Goal: Task Accomplishment & Management: Manage account settings

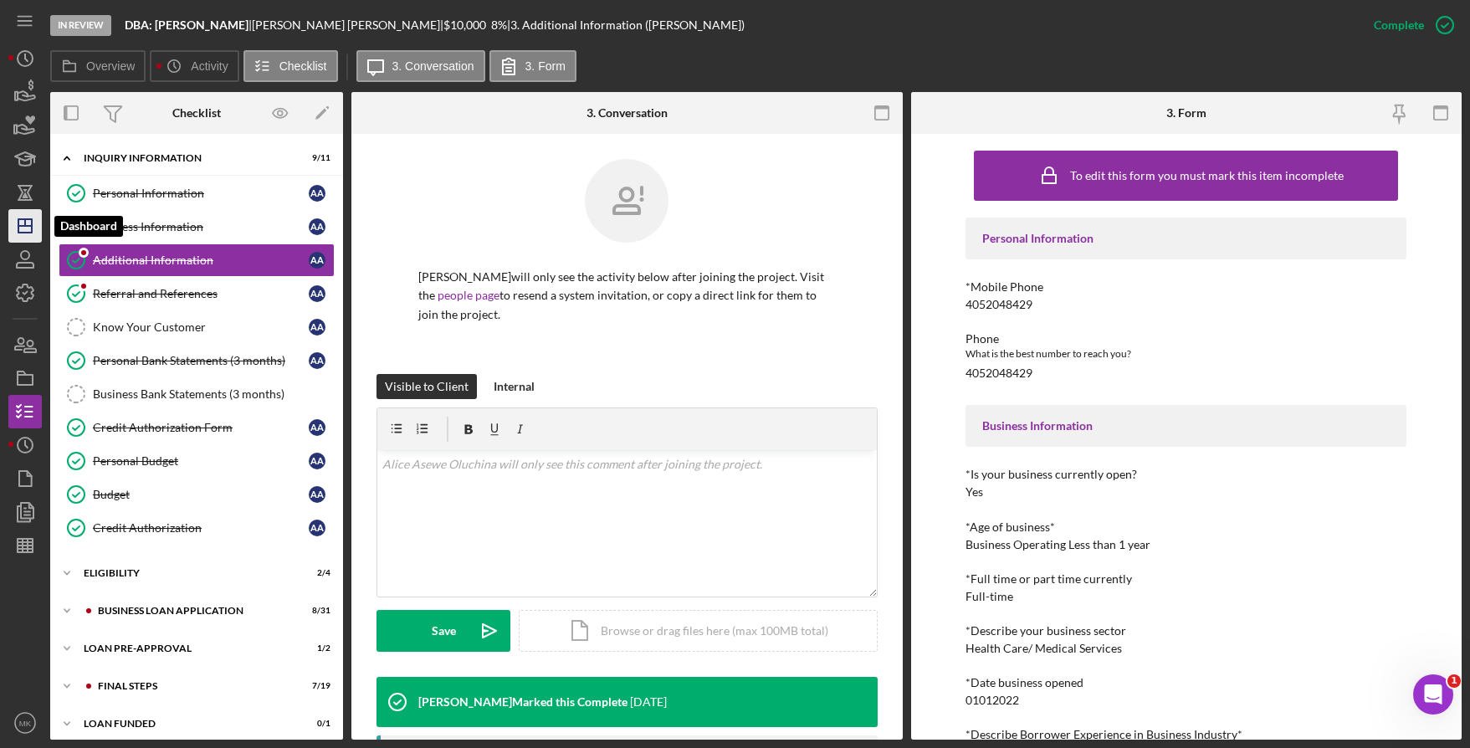
click at [9, 222] on icon "Icon/Dashboard" at bounding box center [25, 226] width 42 height 42
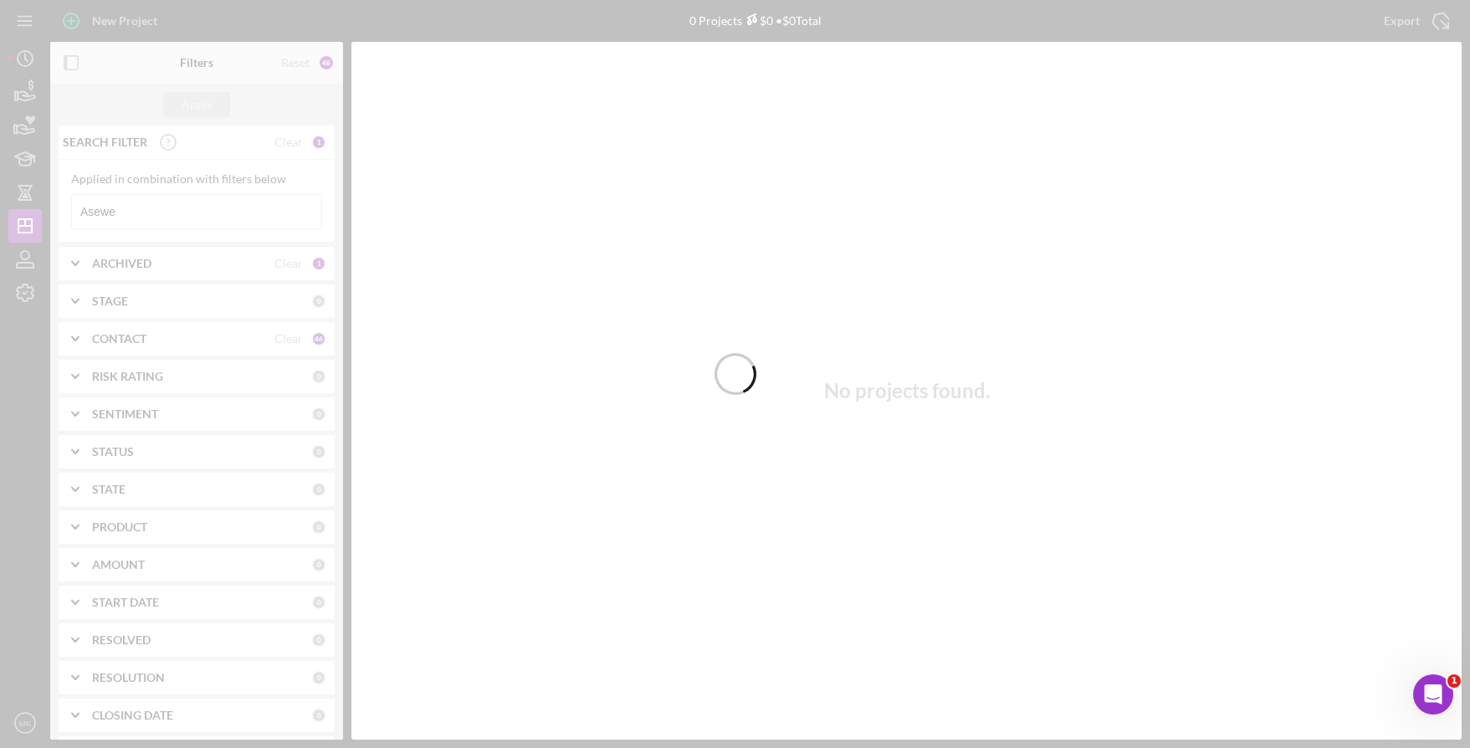
click at [161, 216] on div at bounding box center [735, 374] width 1470 height 748
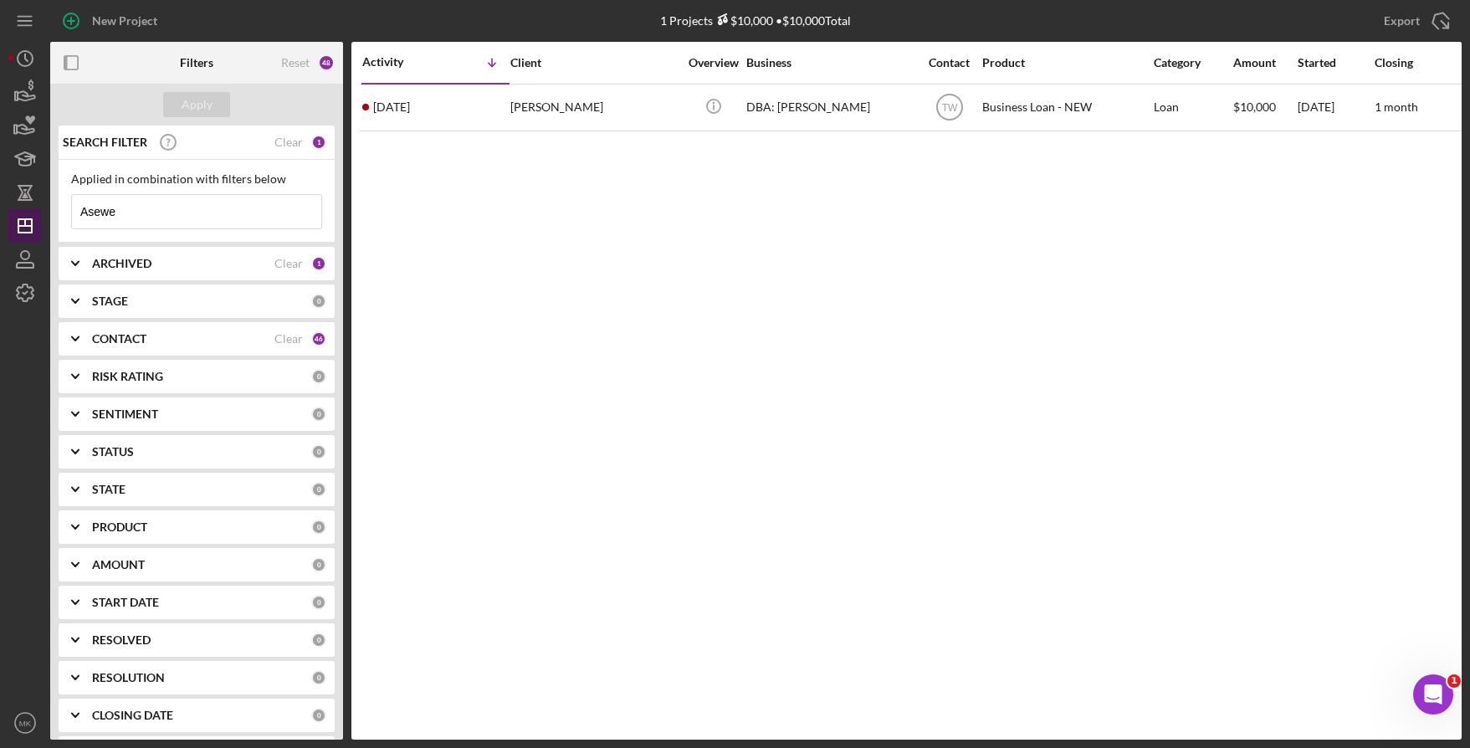
drag, startPoint x: 161, startPoint y: 216, endPoint x: 36, endPoint y: 212, distance: 125.6
click at [36, 212] on div "New Project 1 Projects $10,000 • $10,000 Total Asewe Export Icon/Export Filters…" at bounding box center [734, 370] width 1453 height 740
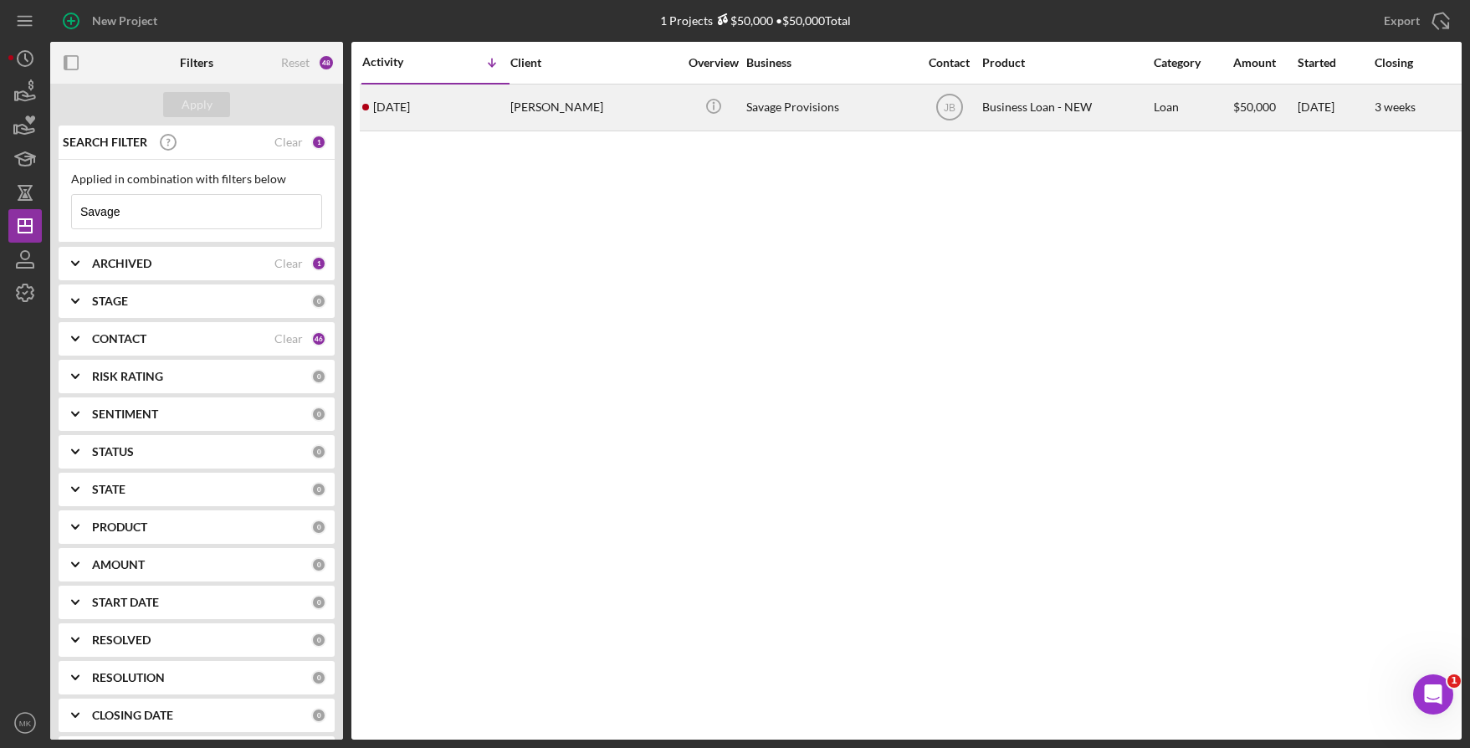
type input "Savage"
click at [522, 115] on div "[PERSON_NAME]" at bounding box center [593, 107] width 167 height 44
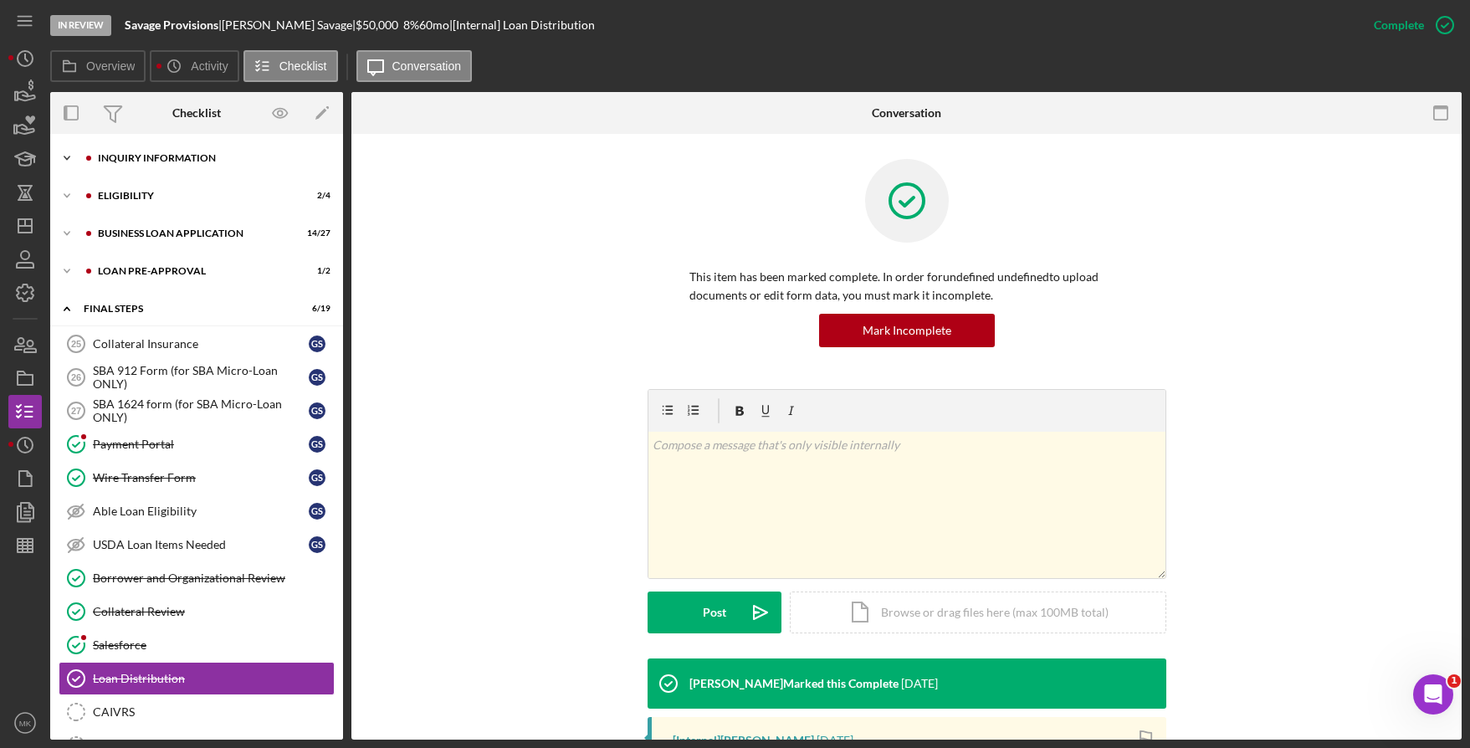
click at [181, 152] on div "Icon/Expander INQUIRY INFORMATION 9 / 11" at bounding box center [196, 157] width 293 height 33
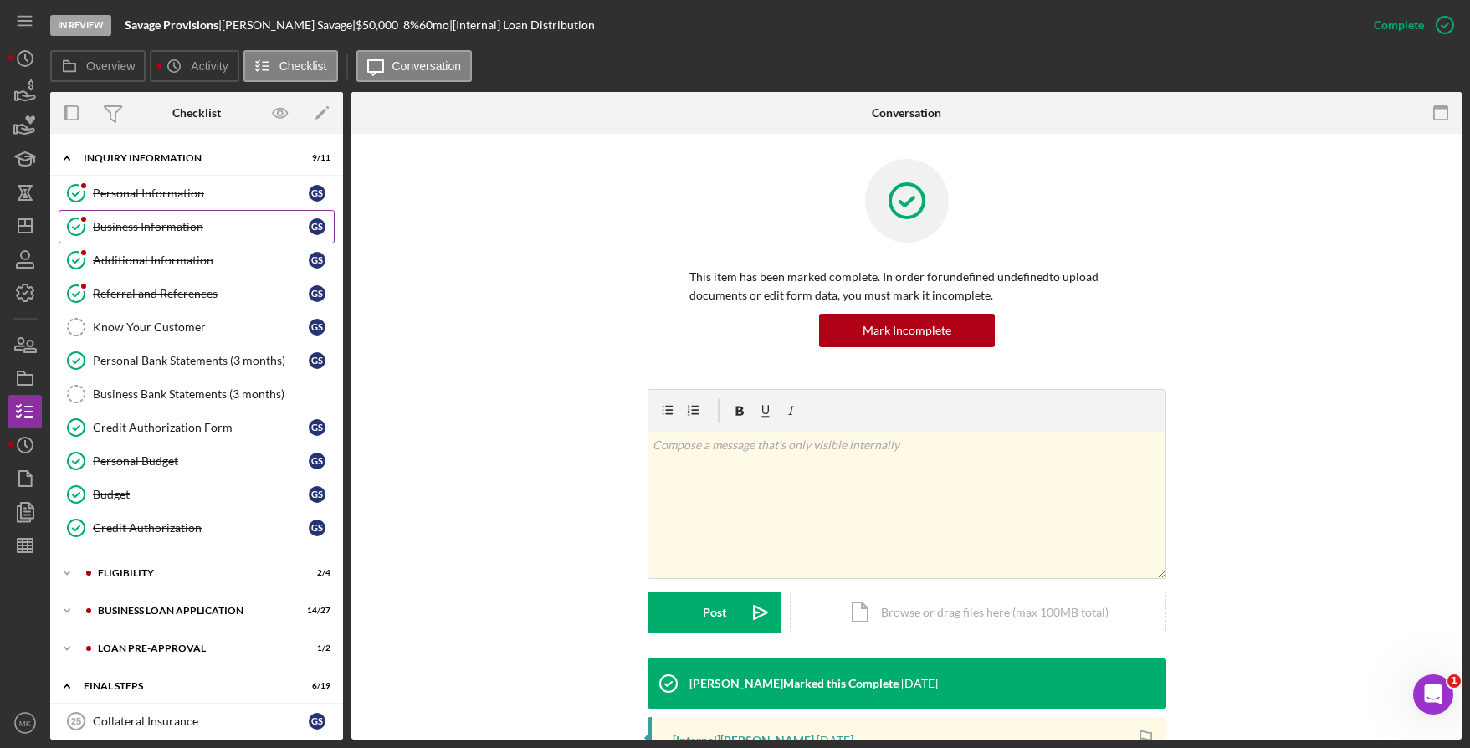
click at [159, 224] on div "Business Information" at bounding box center [201, 226] width 216 height 13
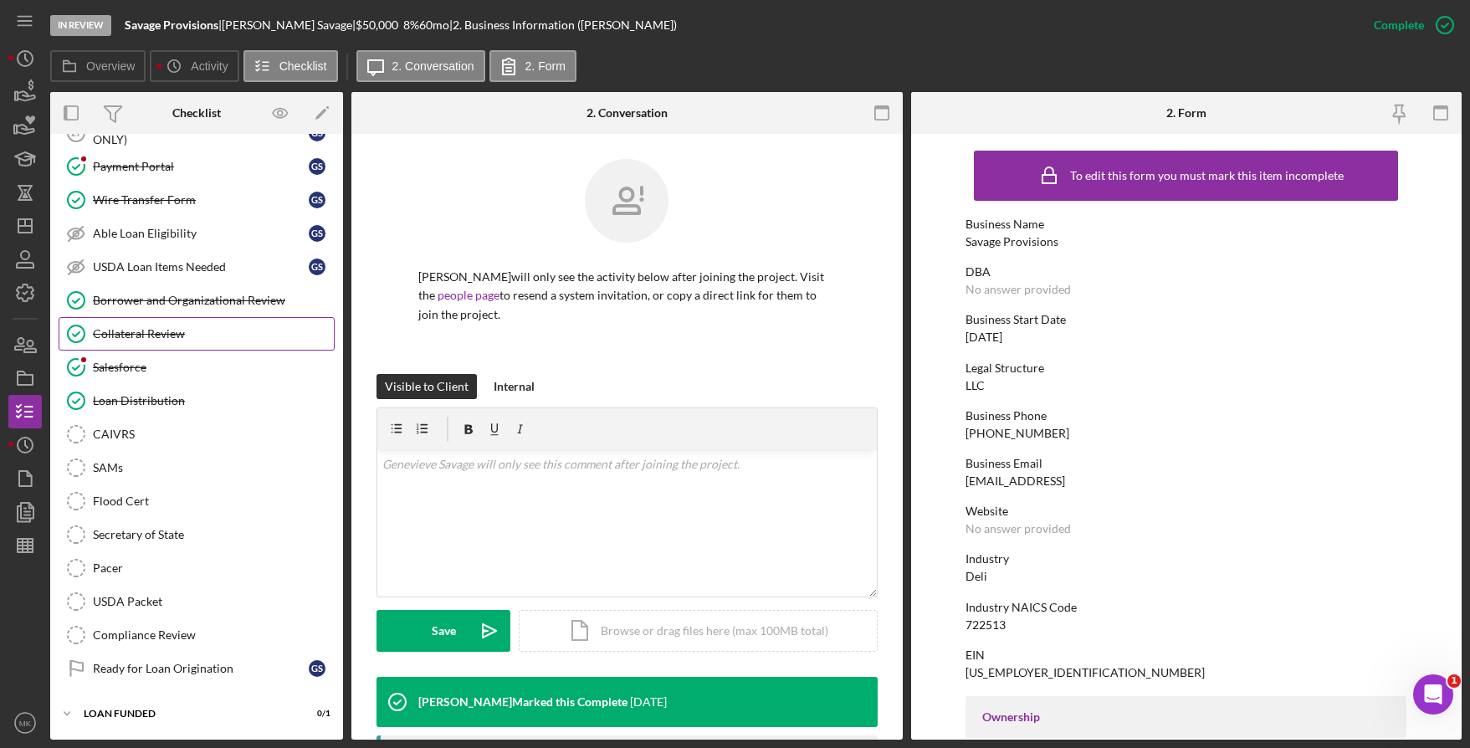
scroll to position [320, 0]
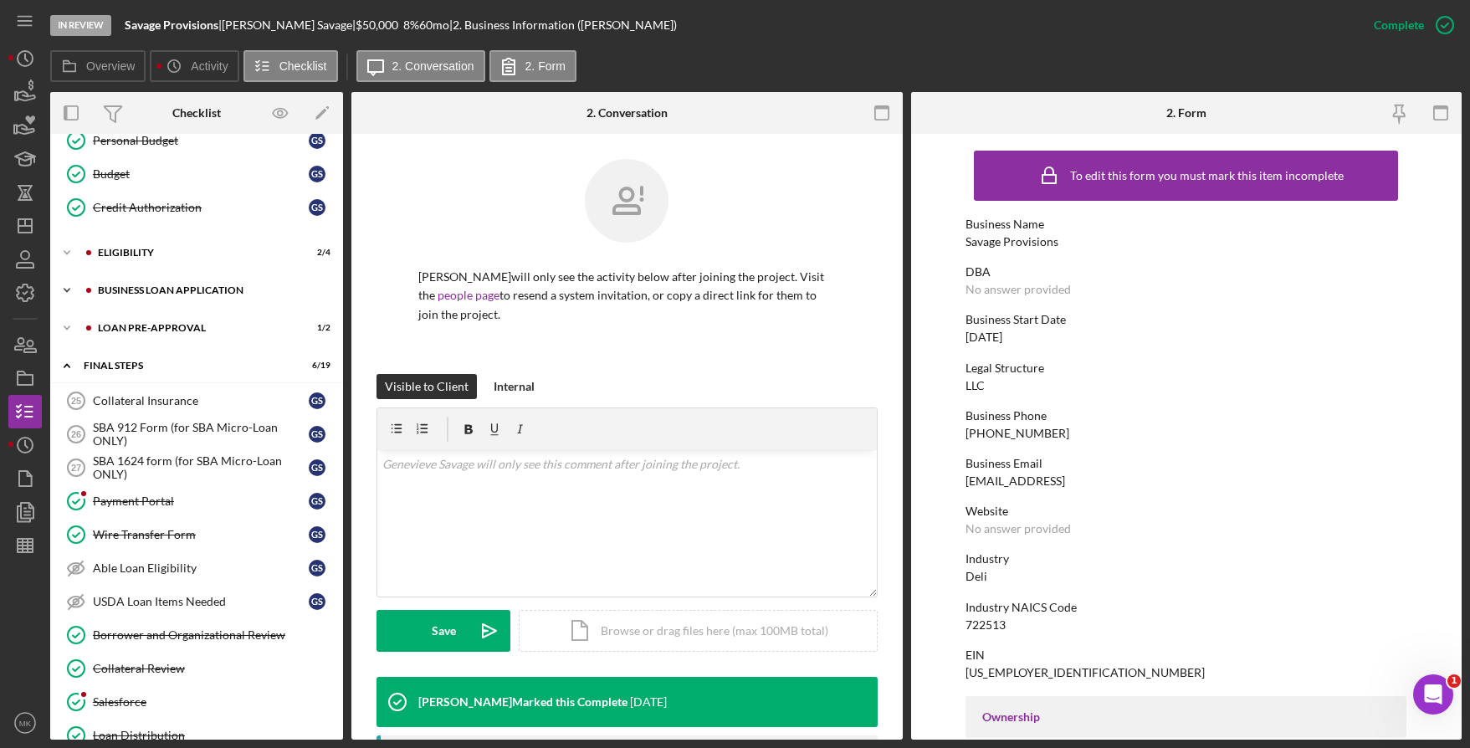
click at [127, 289] on div "BUSINESS LOAN APPLICATION" at bounding box center [210, 290] width 224 height 10
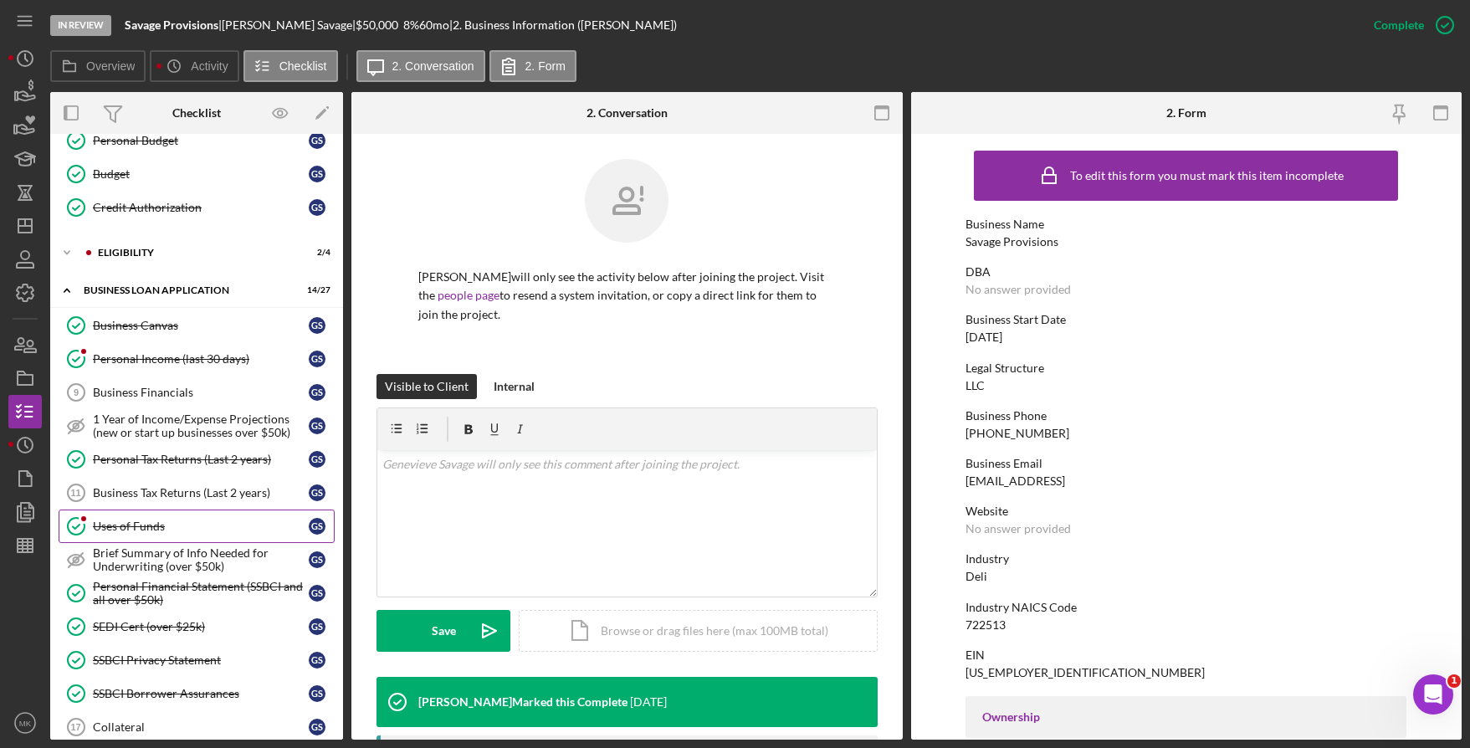
click at [141, 535] on link "Uses of Funds Uses of Funds G S" at bounding box center [197, 526] width 276 height 33
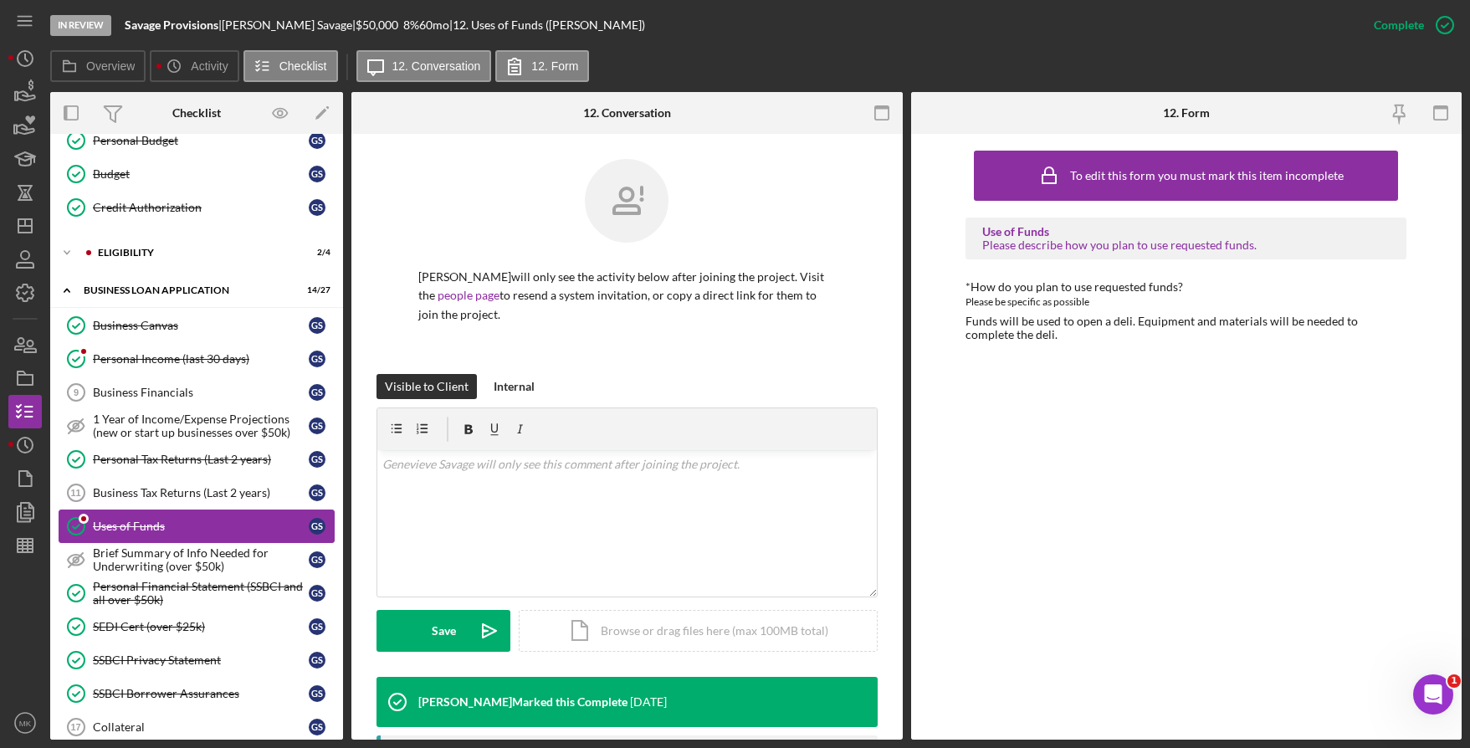
scroll to position [571, 0]
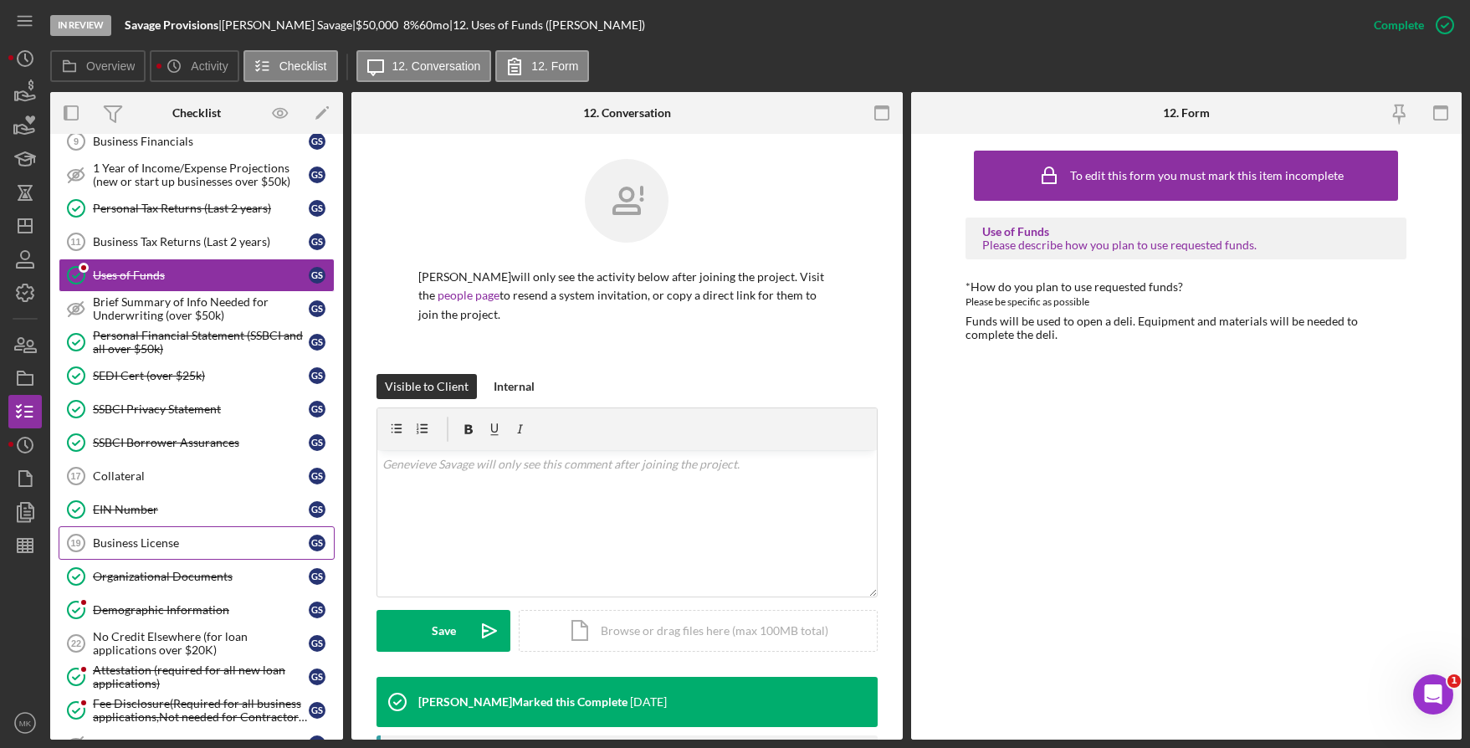
click at [197, 557] on link "Business License 19 Business License G S" at bounding box center [197, 542] width 276 height 33
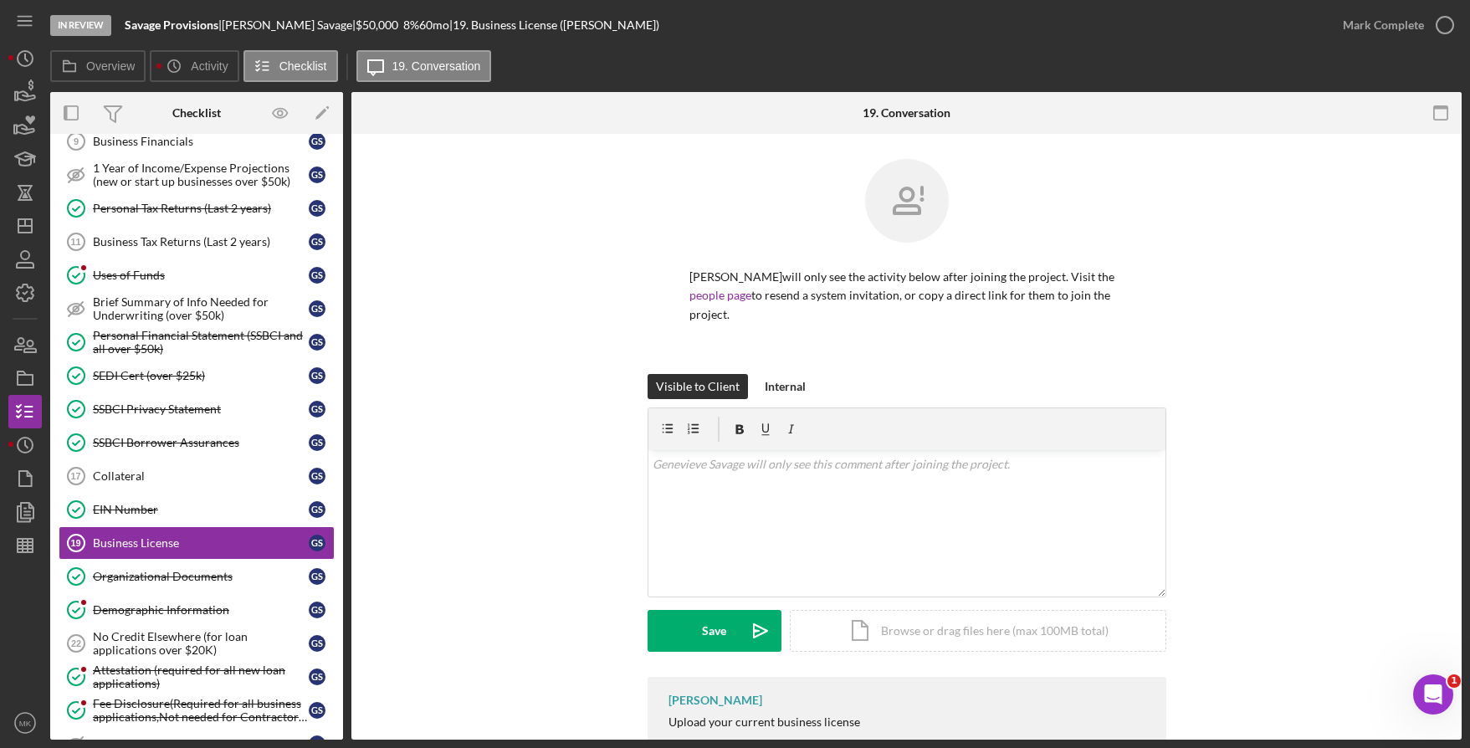
scroll to position [54, 0]
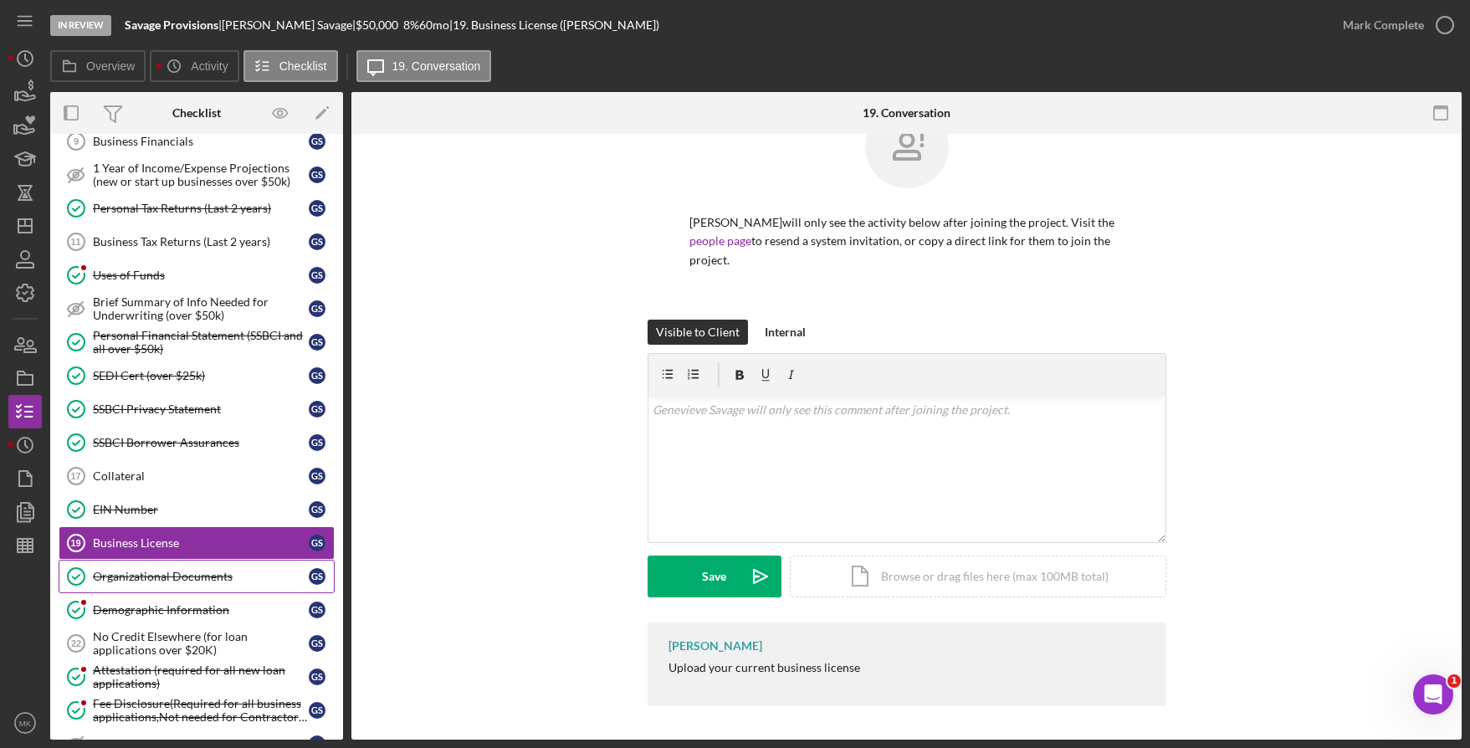
click at [198, 572] on div "Organizational Documents" at bounding box center [201, 576] width 216 height 13
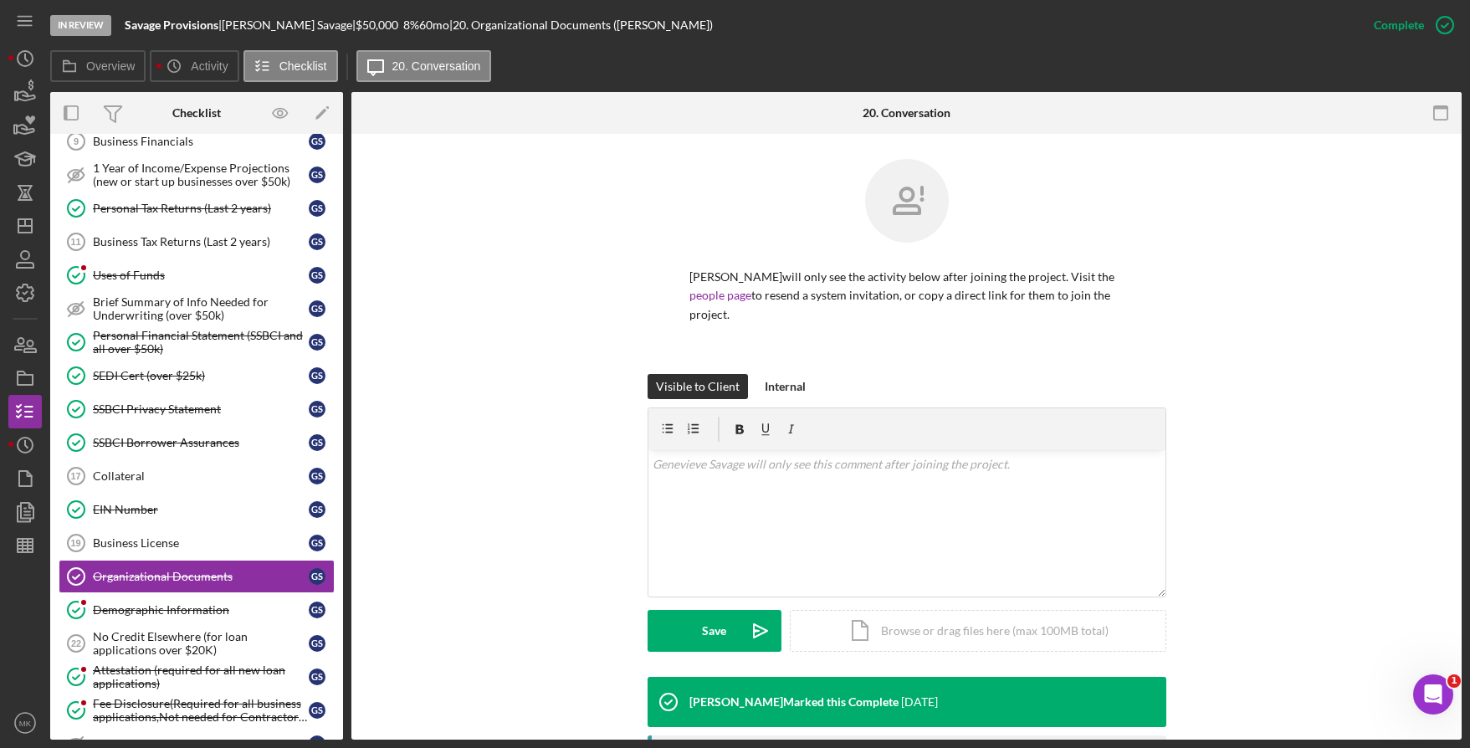
scroll to position [366, 0]
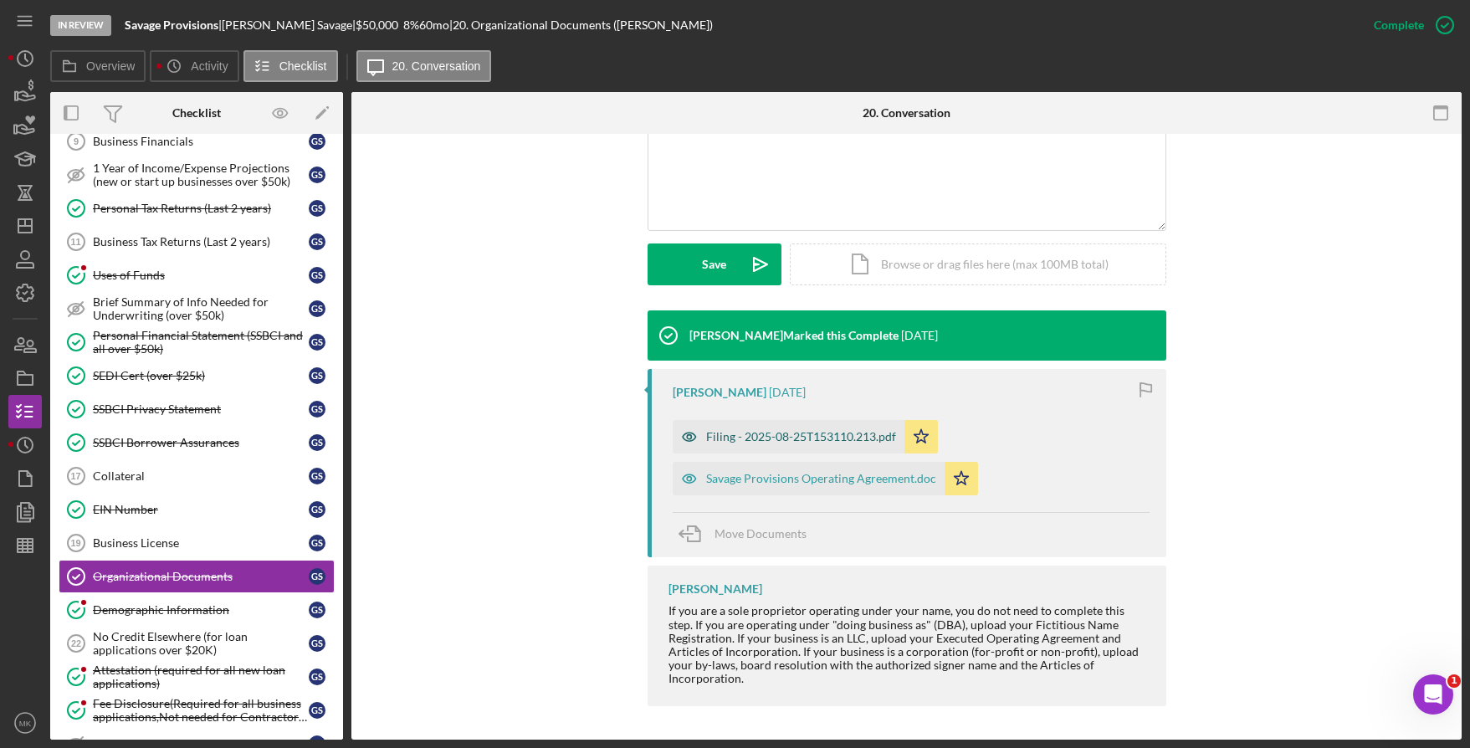
click at [782, 435] on div "Filing - 2025-08-25T153110.213.pdf" at bounding box center [801, 436] width 190 height 13
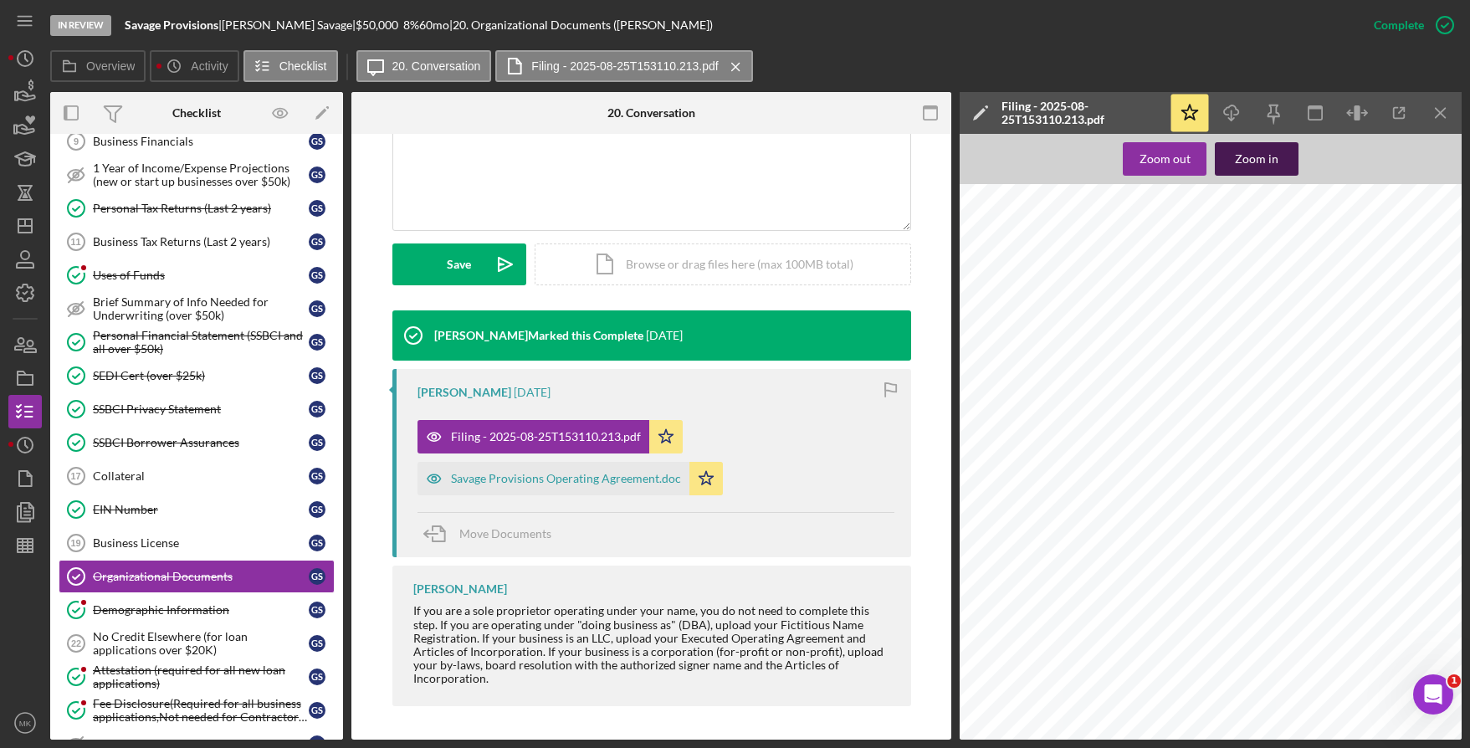
click at [1281, 148] on button "Zoom in" at bounding box center [1257, 158] width 84 height 33
click at [1197, 489] on div at bounding box center [1267, 581] width 614 height 795
click at [1401, 110] on line "button" at bounding box center [1401, 110] width 5 height 5
click at [458, 479] on div "Savage Provisions Operating Agreement.doc" at bounding box center [566, 478] width 230 height 13
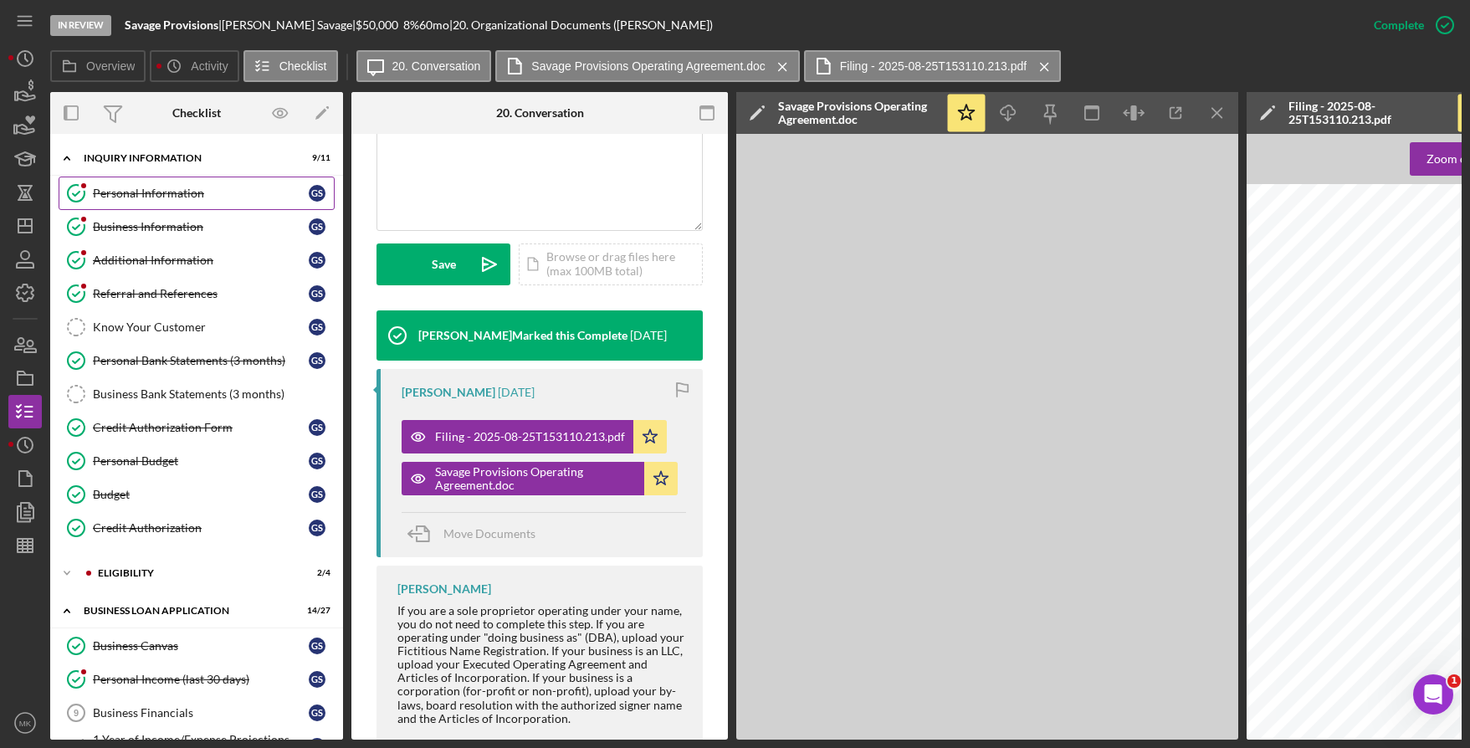
drag, startPoint x: 197, startPoint y: 192, endPoint x: 175, endPoint y: 195, distance: 21.9
click at [197, 192] on div "Personal Information" at bounding box center [201, 193] width 216 height 13
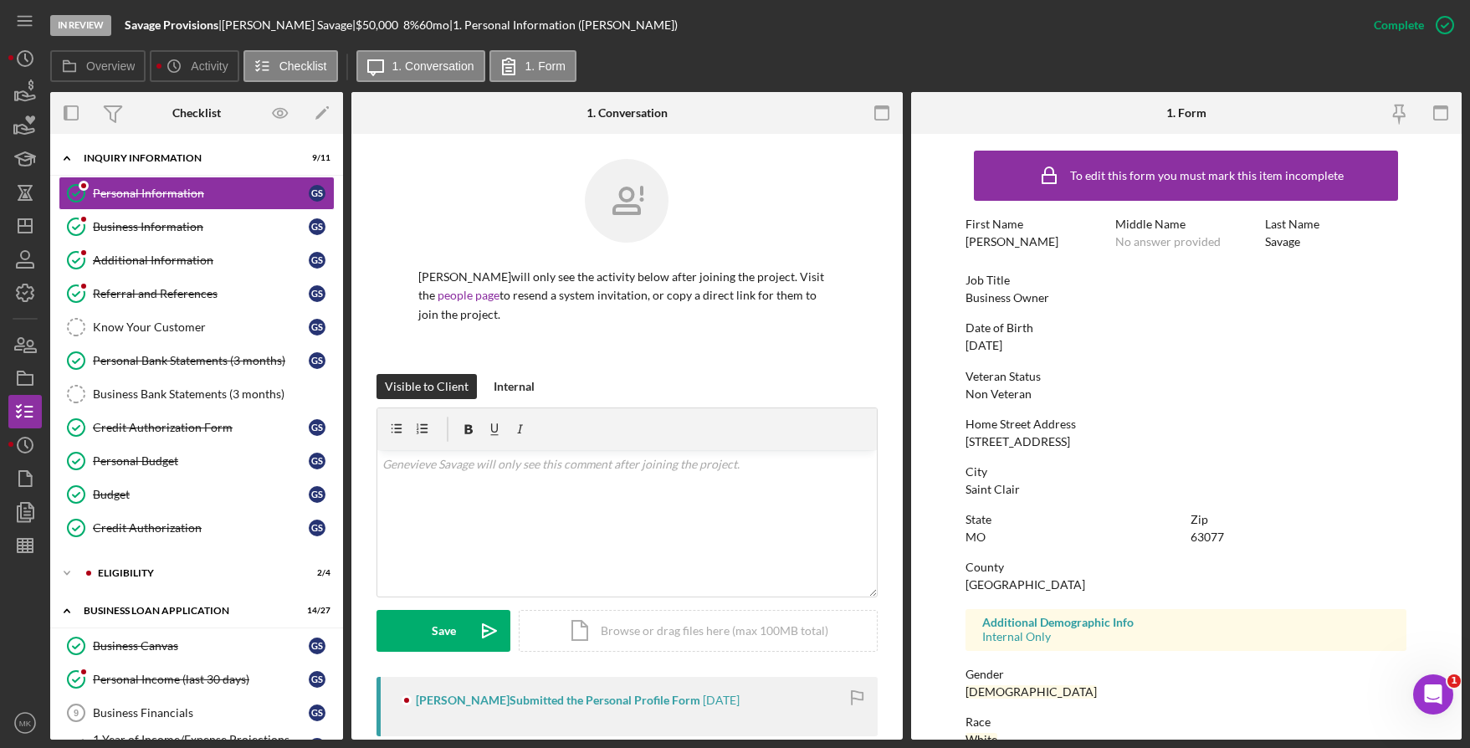
scroll to position [175, 0]
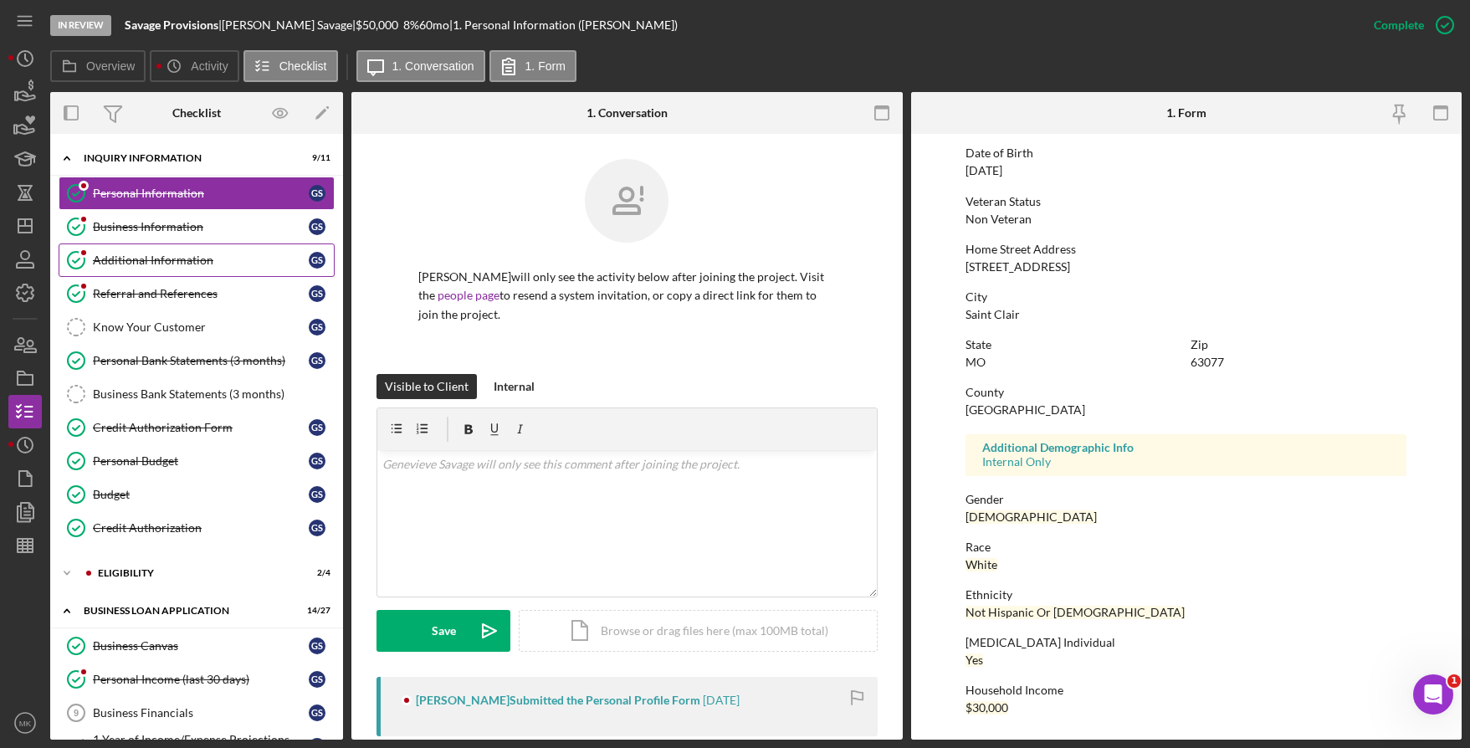
click at [156, 254] on div "Additional Information" at bounding box center [201, 260] width 216 height 13
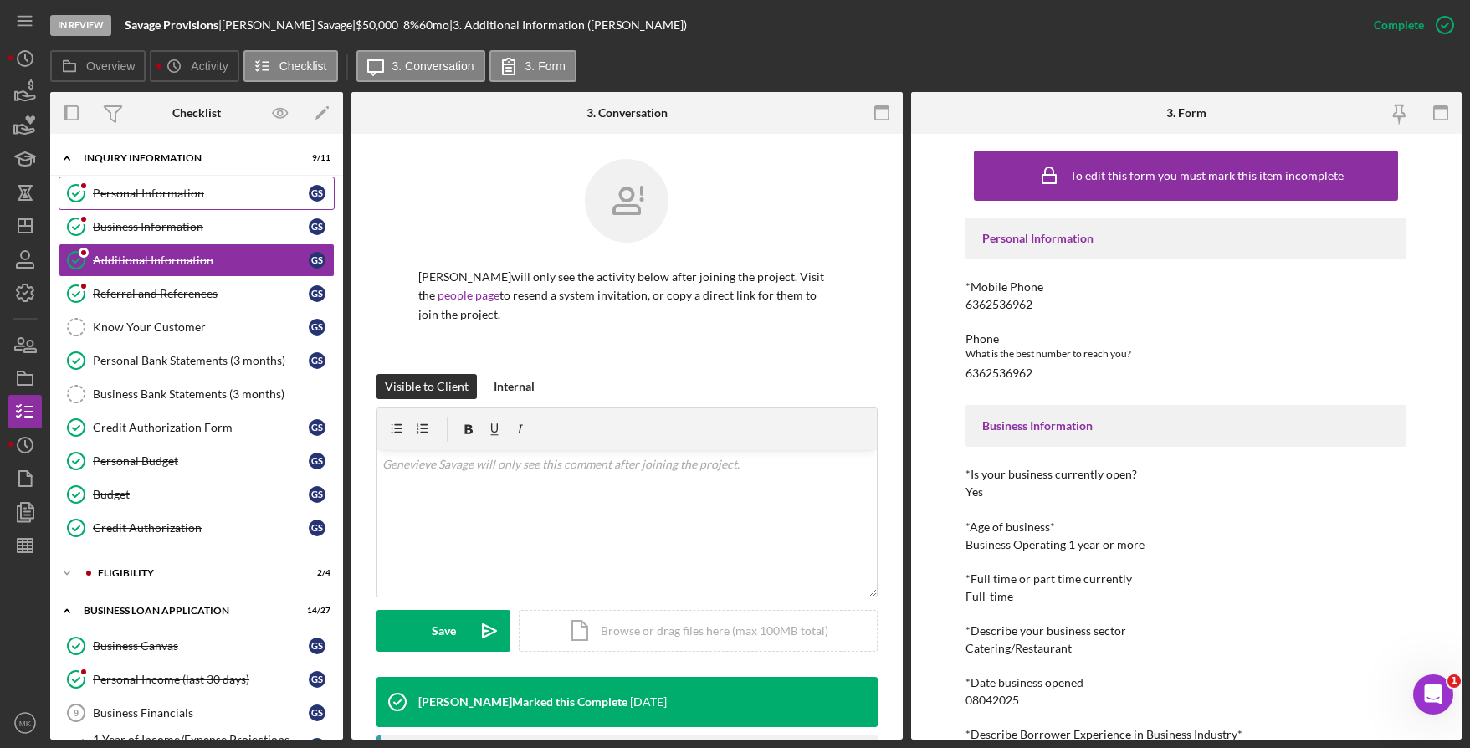
click at [213, 184] on link "Personal Information Personal Information G S" at bounding box center [197, 193] width 276 height 33
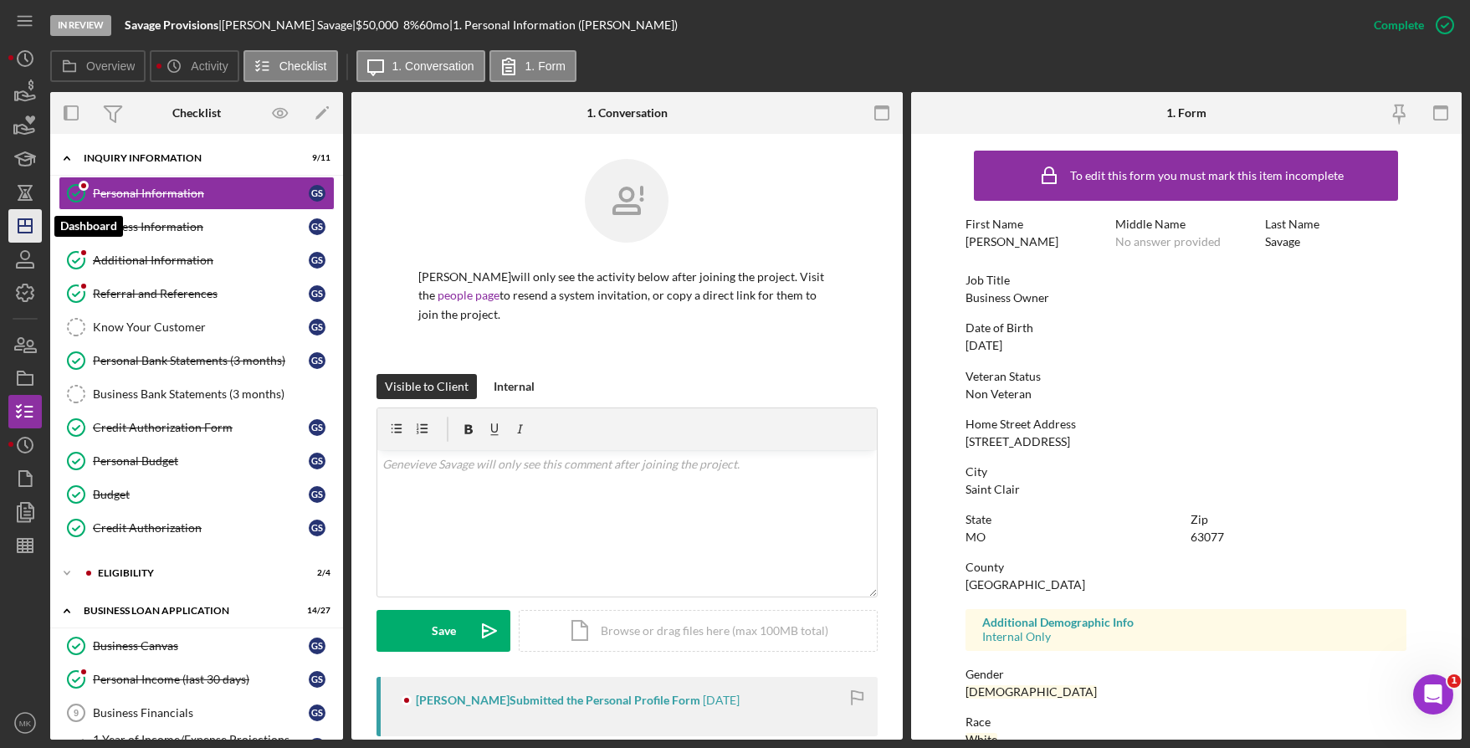
click at [30, 228] on icon "Icon/Dashboard" at bounding box center [25, 226] width 42 height 42
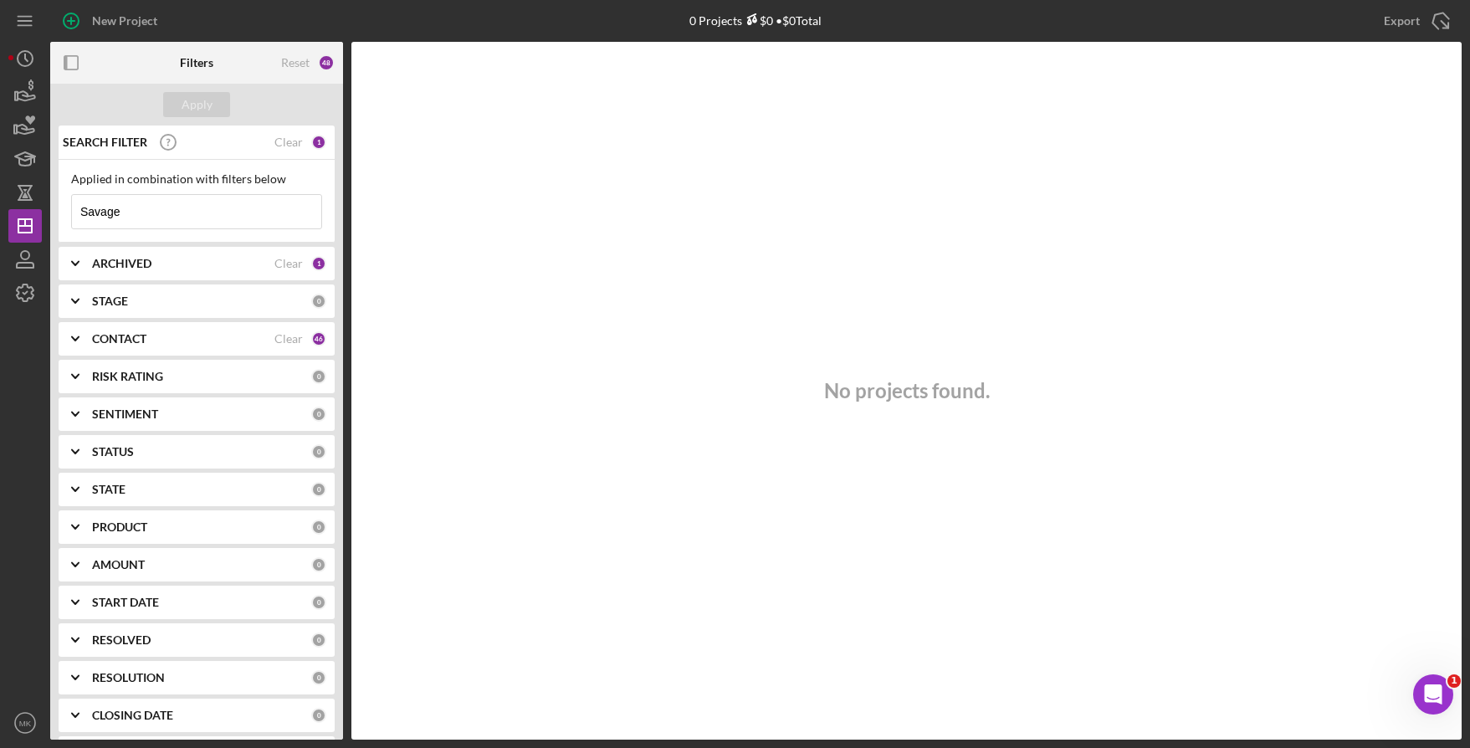
click at [156, 203] on div "New Project 0 Projects $0 • $0 Total Savage Export Icon/Export Filters Reset 48…" at bounding box center [734, 370] width 1453 height 740
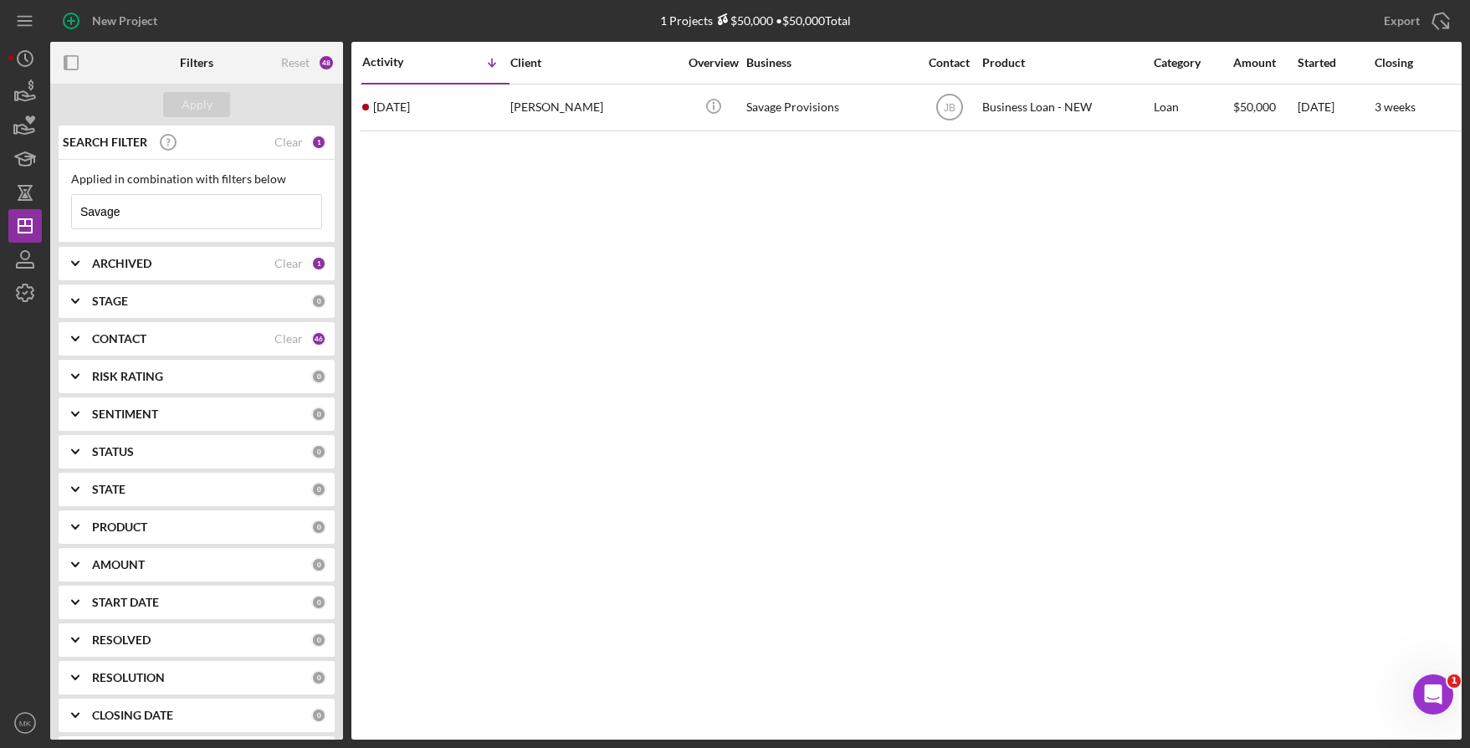
drag, startPoint x: 158, startPoint y: 212, endPoint x: -2, endPoint y: 212, distance: 159.8
click at [0, 212] on html "New Project 1 Projects $50,000 • $50,000 Total Savage Export Icon/Export Filter…" at bounding box center [735, 374] width 1470 height 748
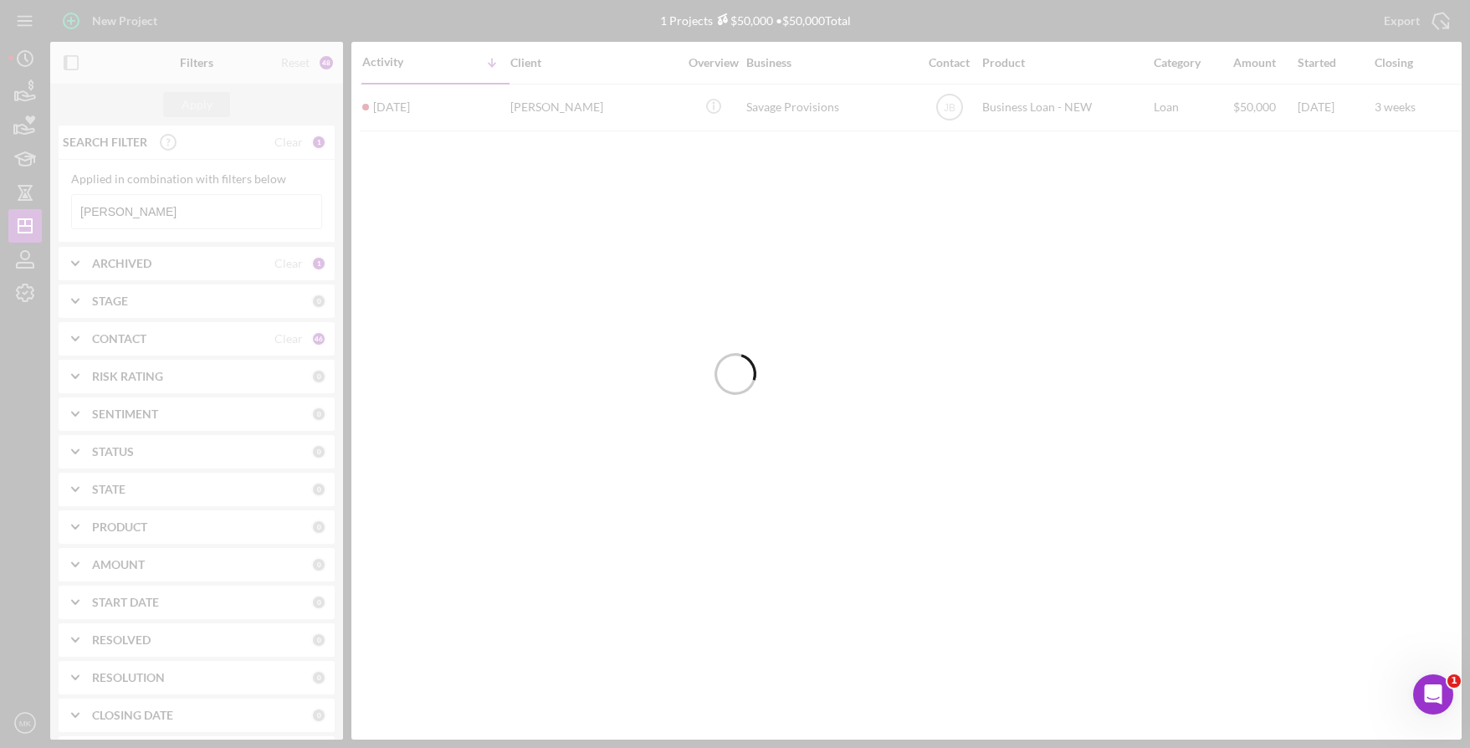
type input "[PERSON_NAME]"
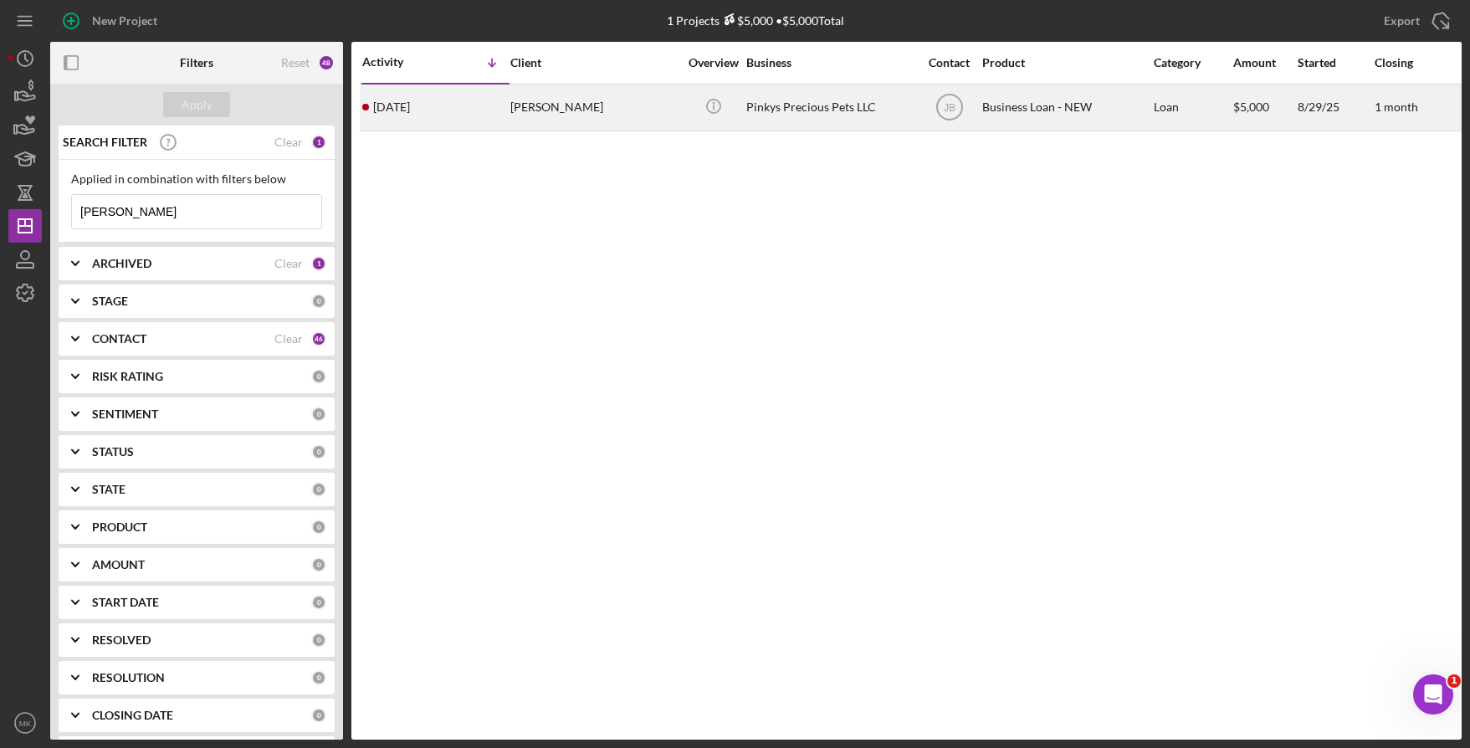
click at [510, 105] on td "[PERSON_NAME]" at bounding box center [596, 107] width 172 height 47
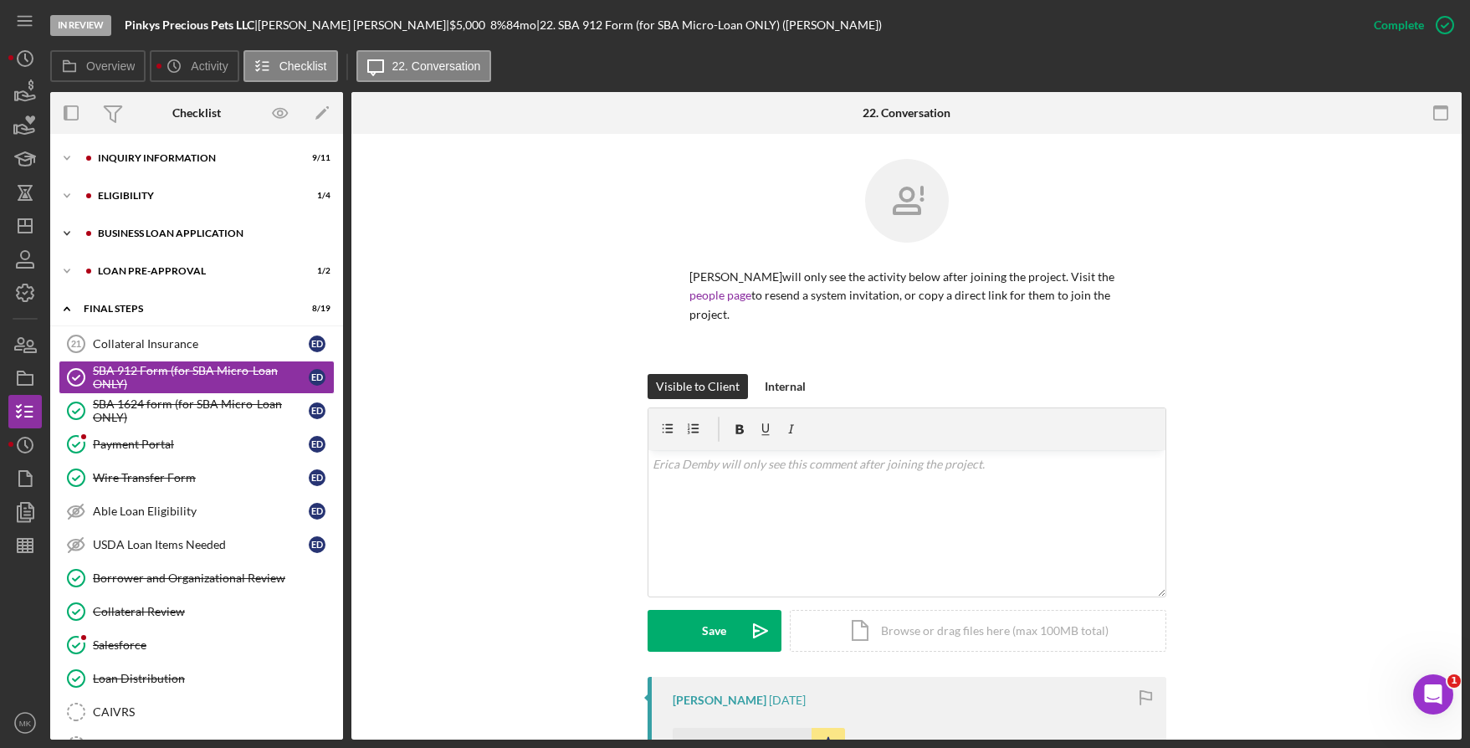
click at [209, 233] on div "BUSINESS LOAN APPLICATION" at bounding box center [210, 233] width 224 height 10
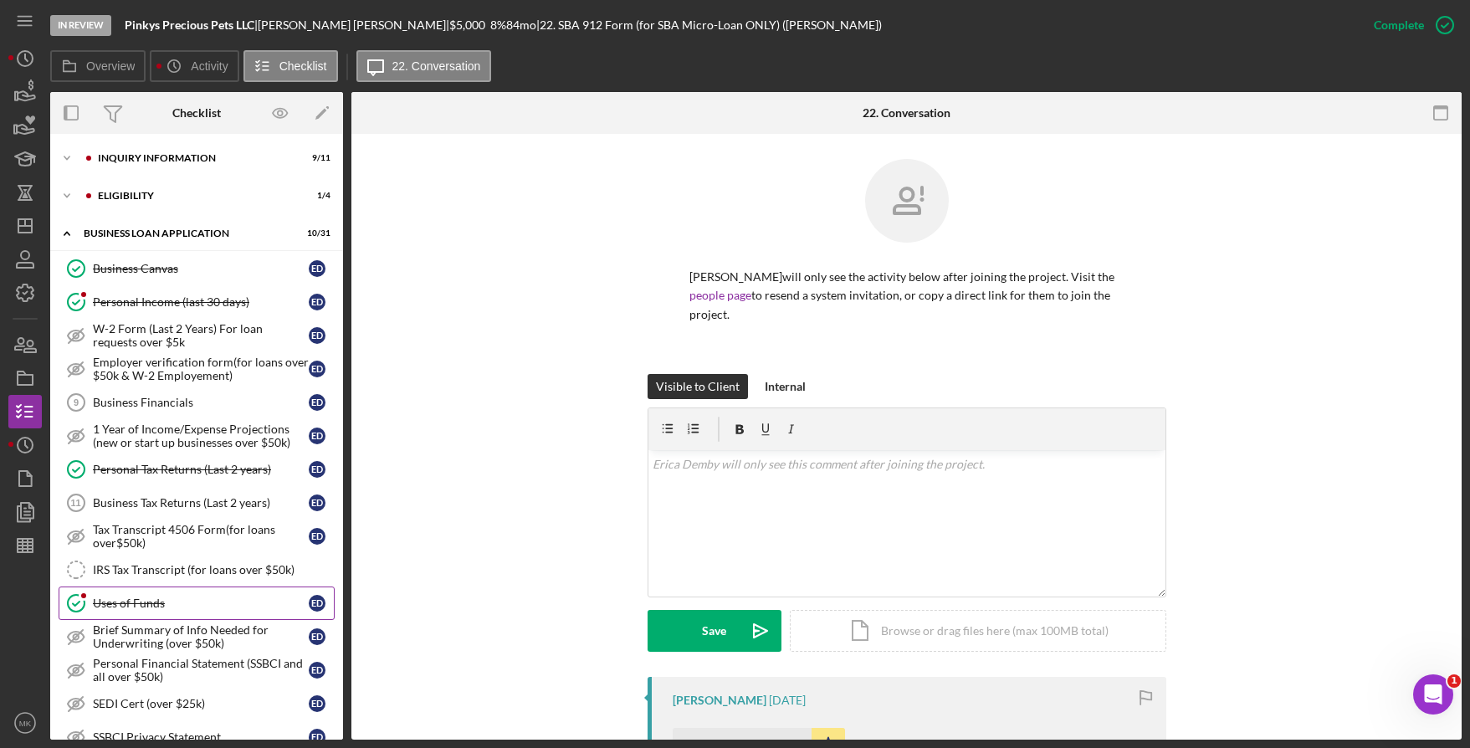
click at [170, 598] on div "Uses of Funds" at bounding box center [201, 603] width 216 height 13
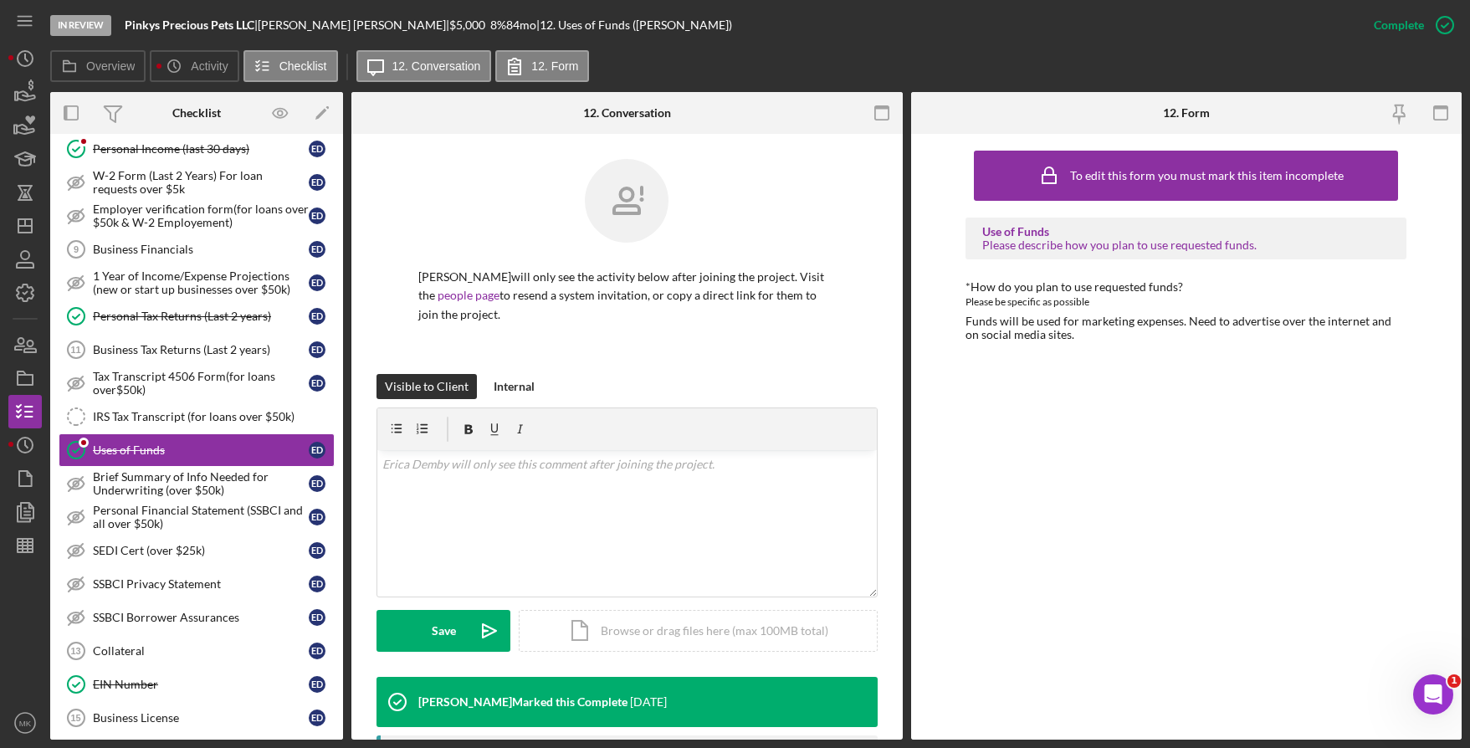
scroll to position [69, 0]
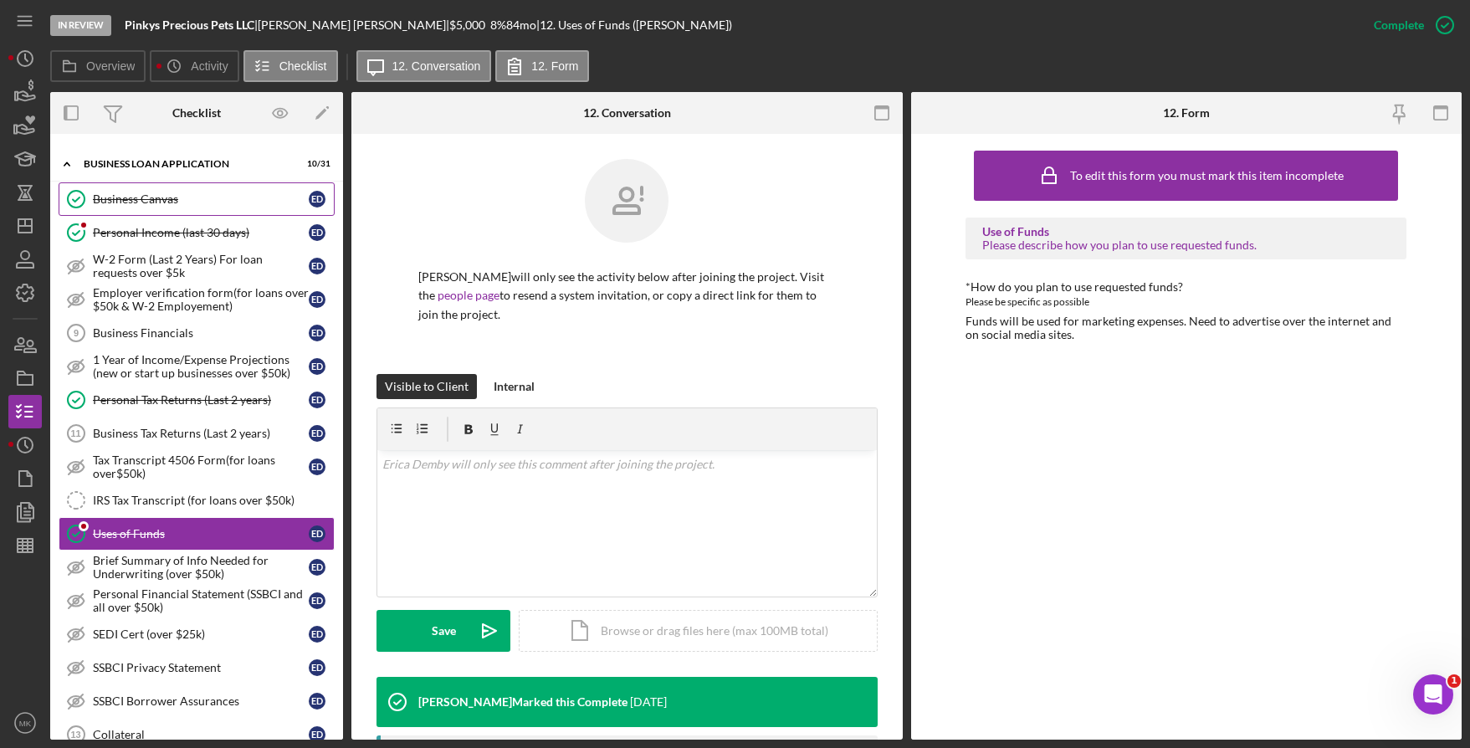
click at [174, 204] on div "Business Canvas" at bounding box center [201, 198] width 216 height 13
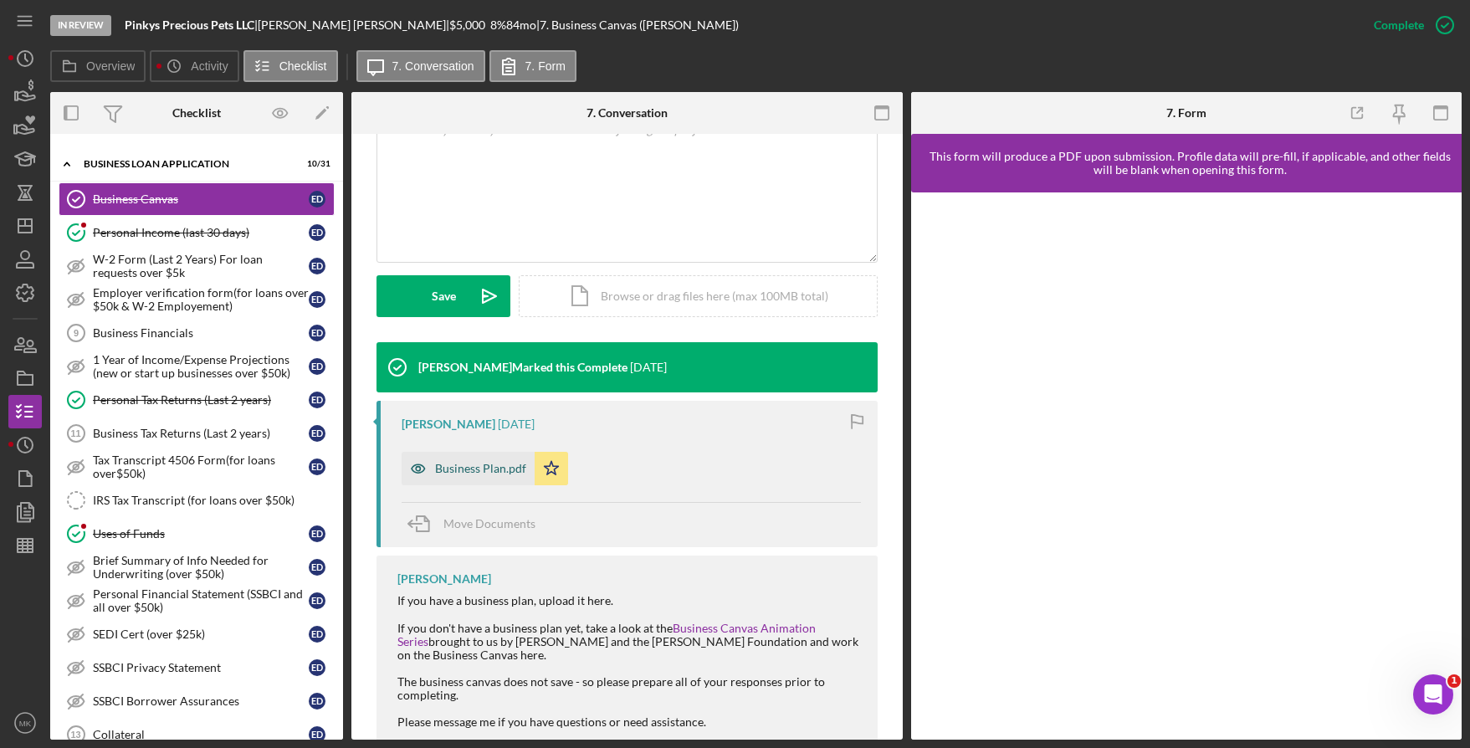
click at [491, 463] on div "Business Plan.pdf" at bounding box center [480, 468] width 91 height 13
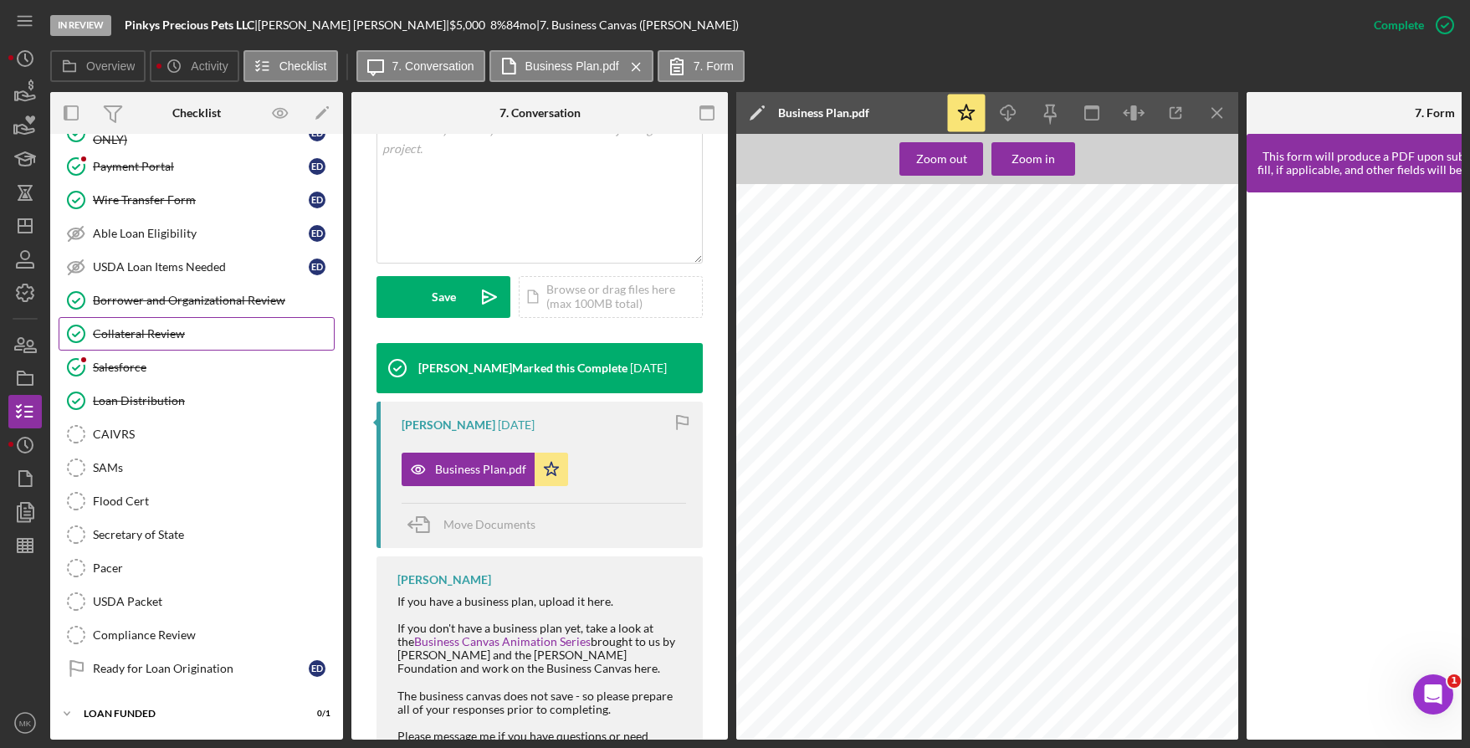
scroll to position [1078, 0]
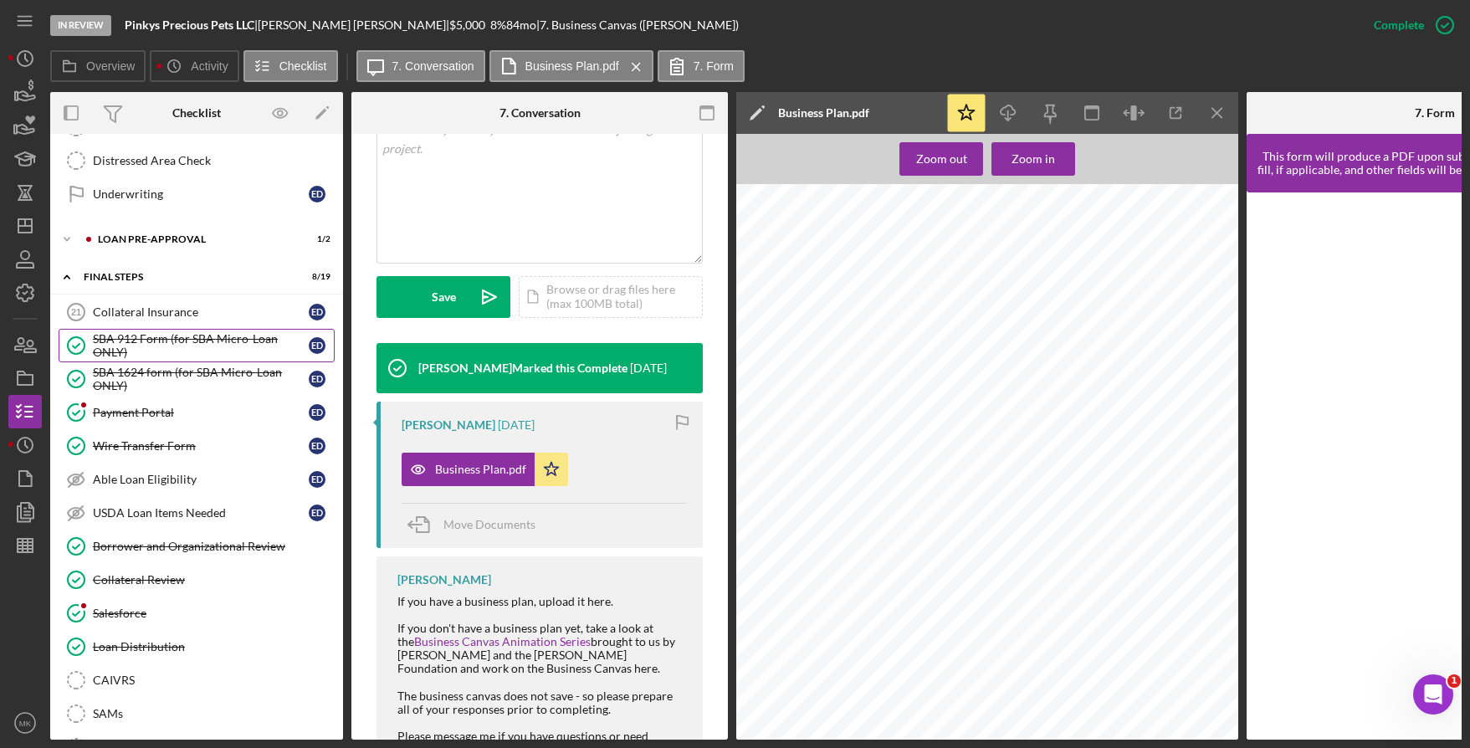
click at [155, 336] on div "SBA 912 Form (for SBA Micro-Loan ONLY)" at bounding box center [201, 345] width 216 height 27
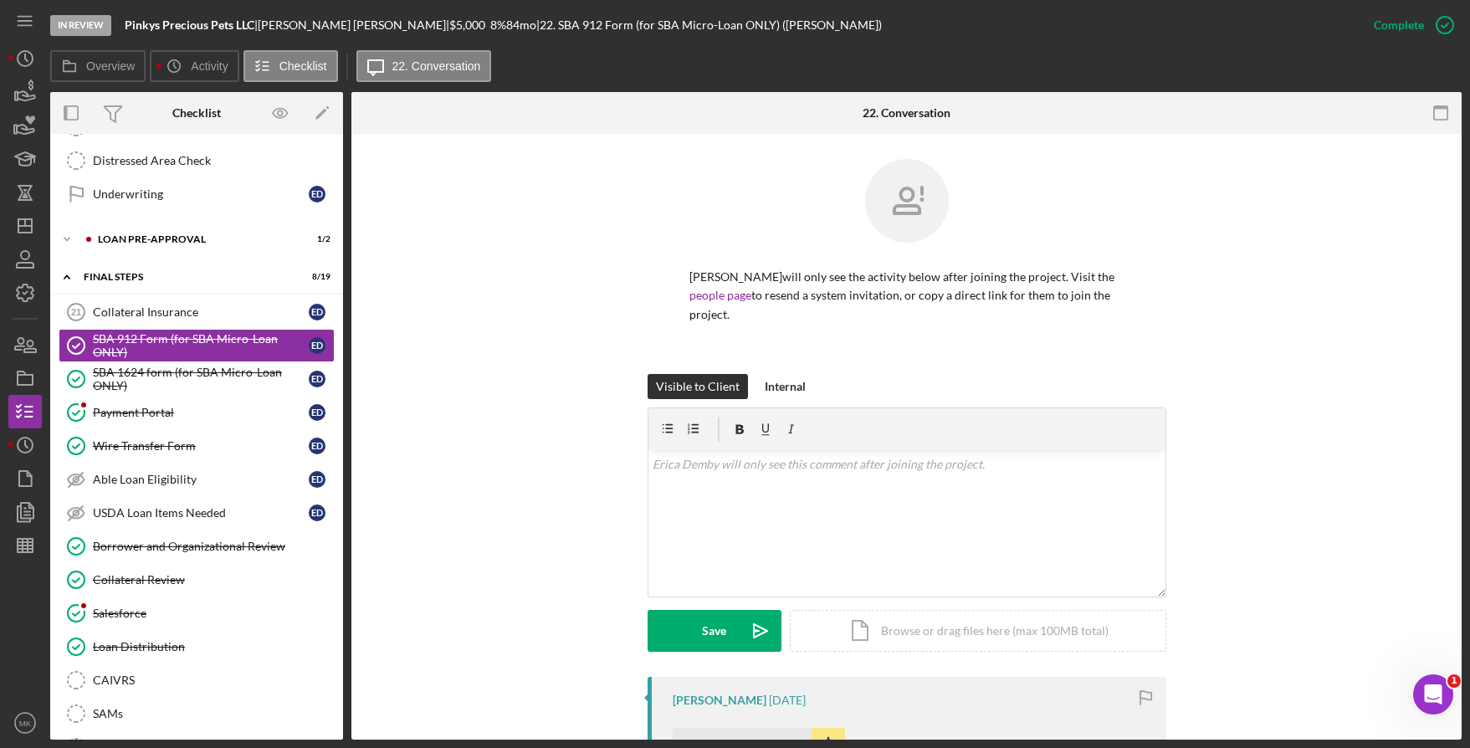
scroll to position [435, 0]
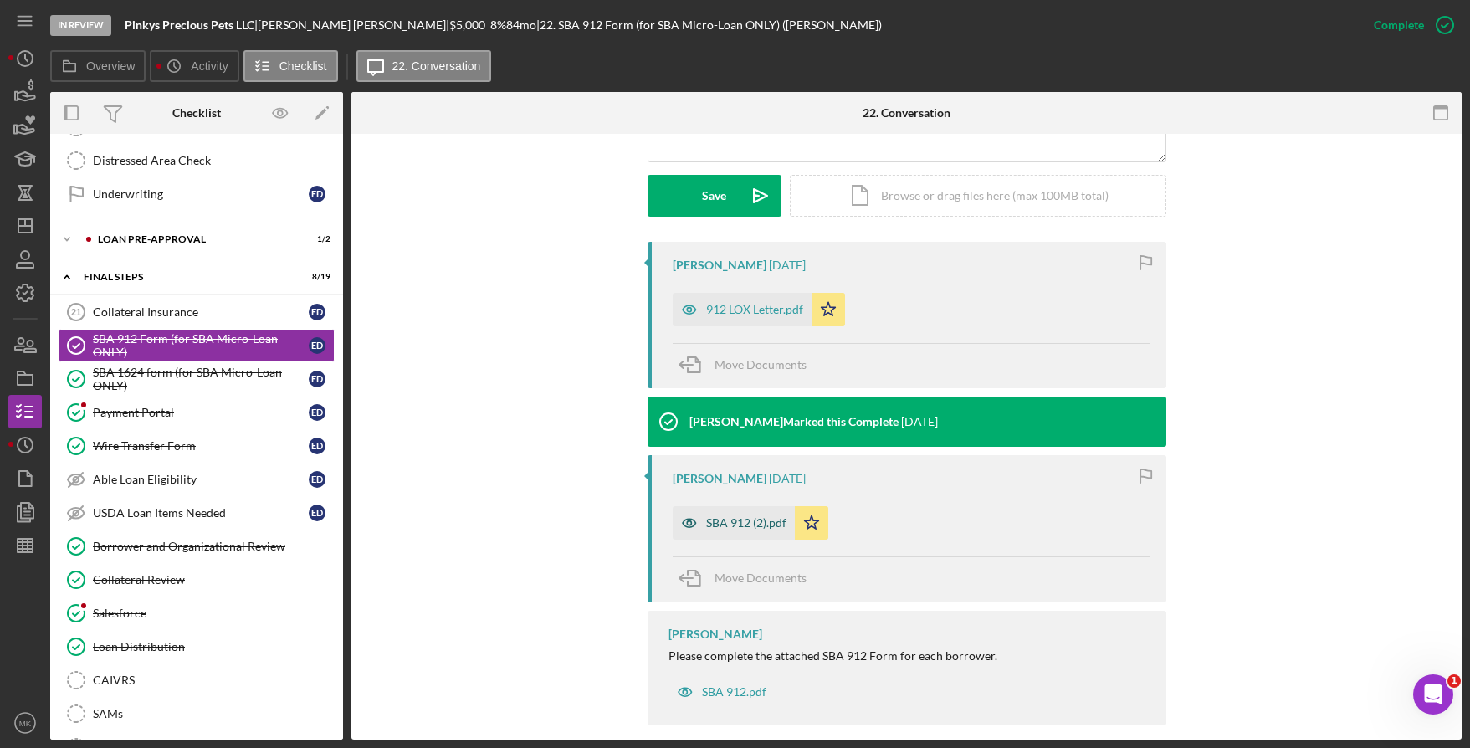
click at [747, 512] on div "SBA 912 (2).pdf" at bounding box center [734, 522] width 122 height 33
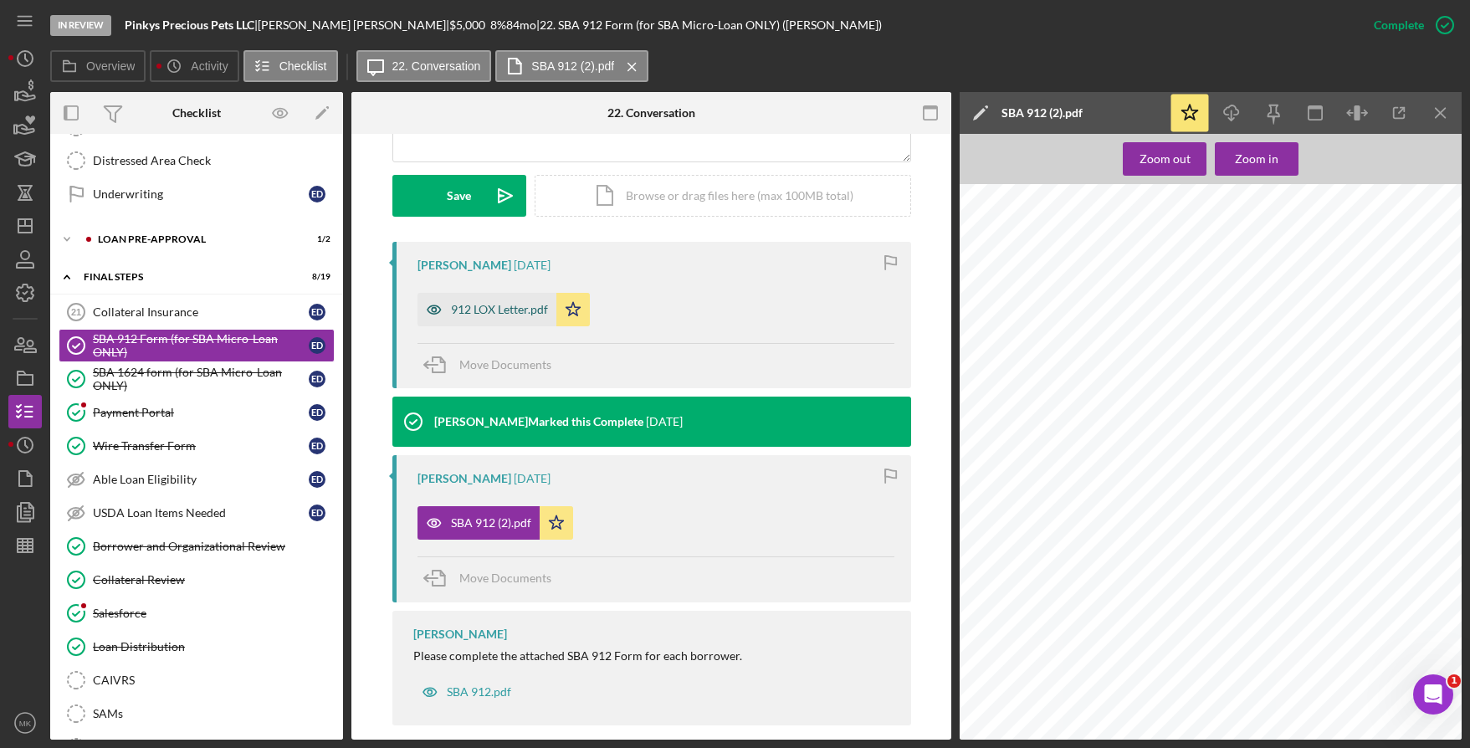
click at [520, 303] on div "912 LOX Letter.pdf" at bounding box center [499, 309] width 97 height 13
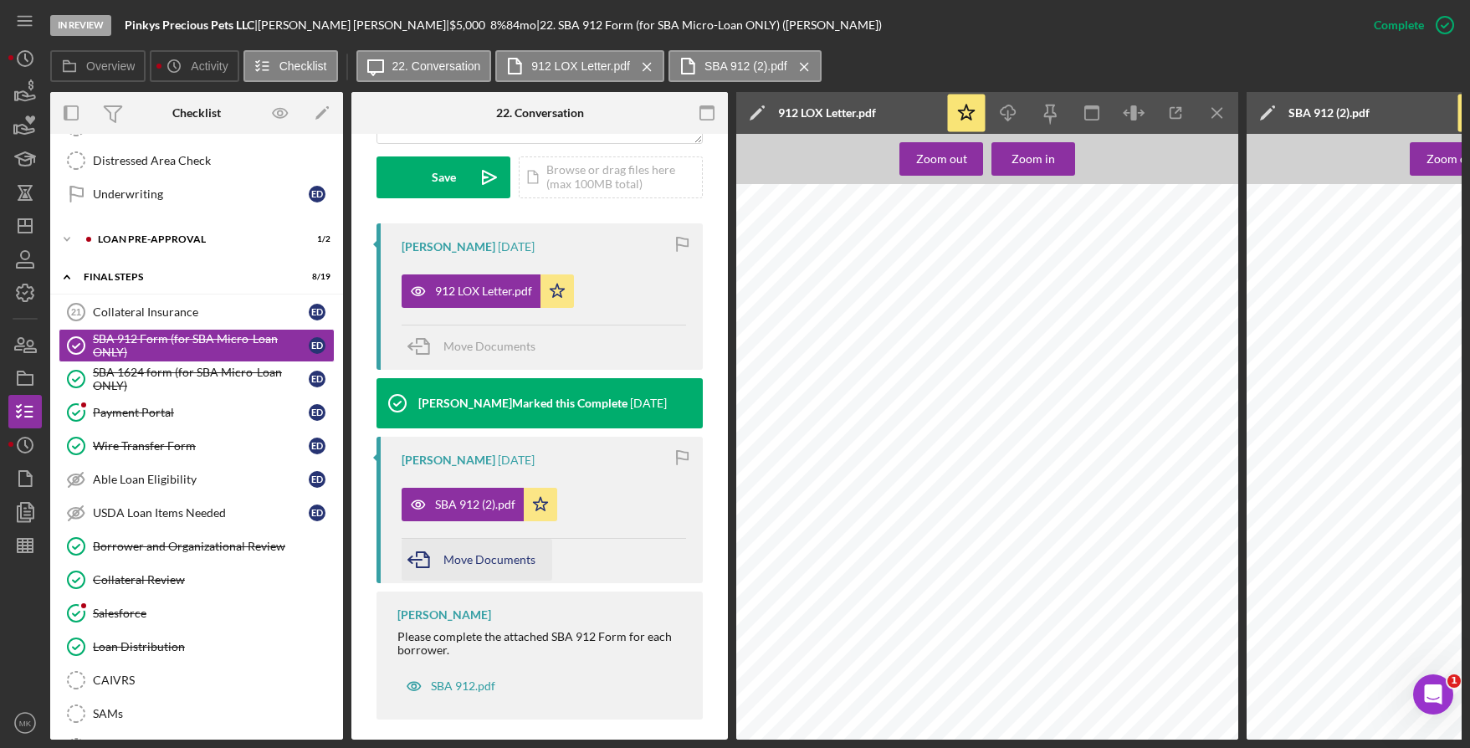
scroll to position [491, 0]
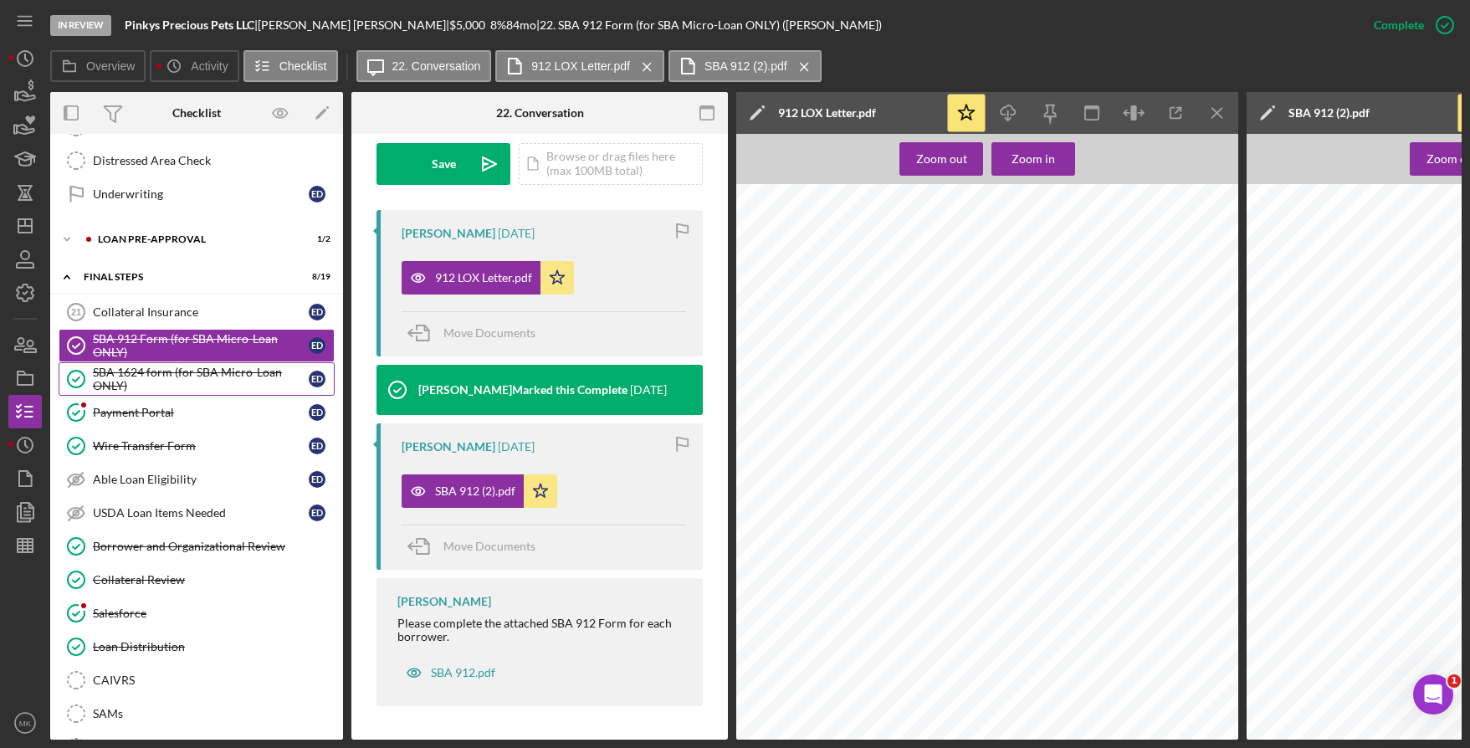
click at [193, 369] on div "SBA 1624 form (for SBA Micro-Loan ONLY)" at bounding box center [201, 379] width 216 height 27
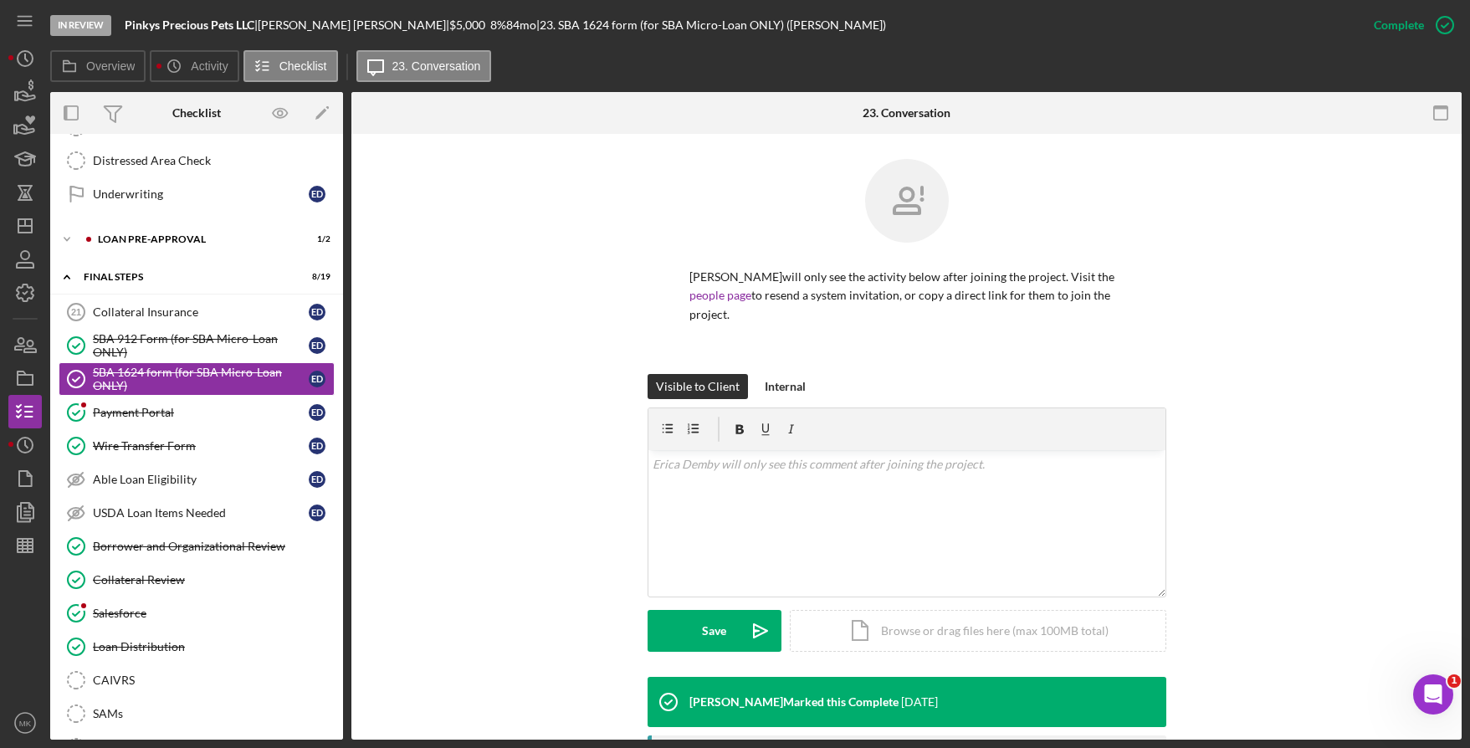
scroll to position [280, 0]
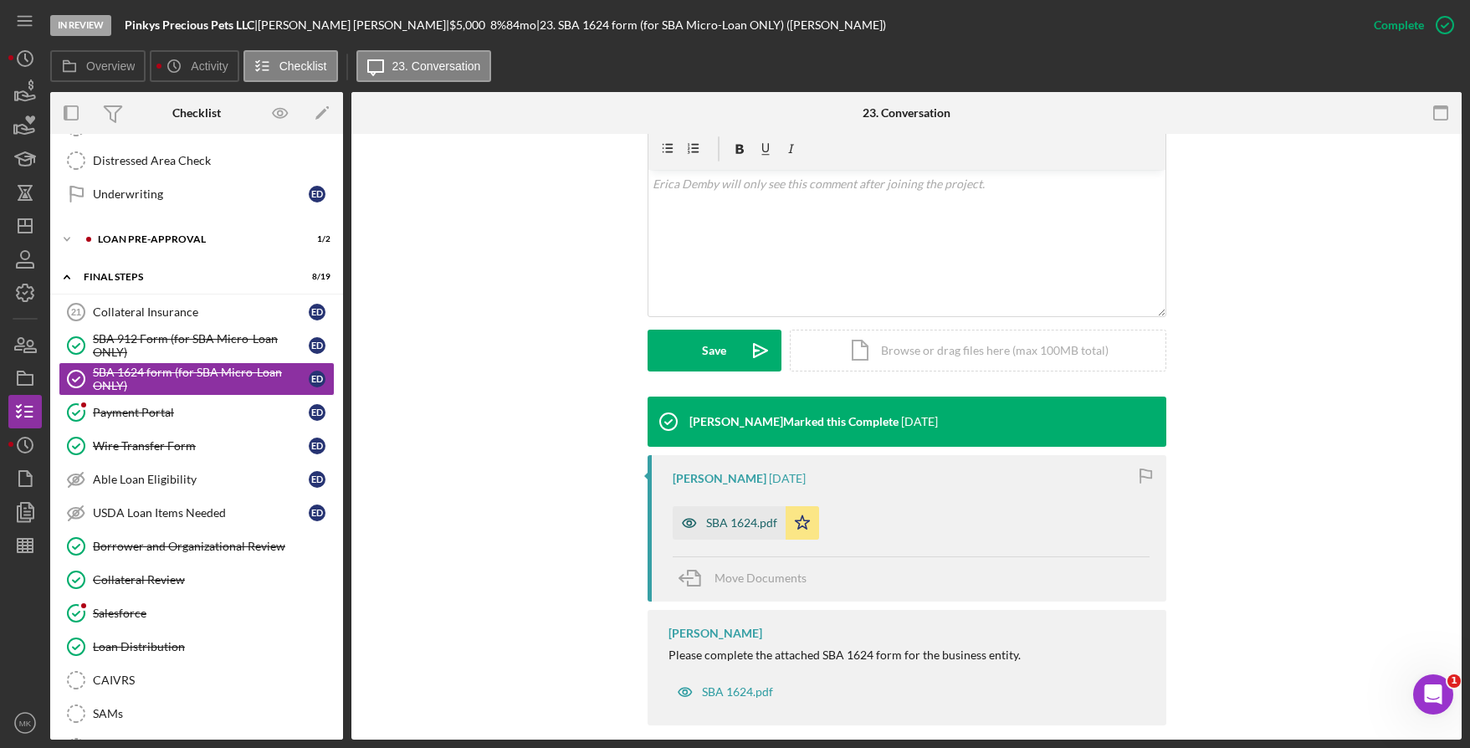
click at [735, 511] on div "SBA 1624.pdf" at bounding box center [729, 522] width 113 height 33
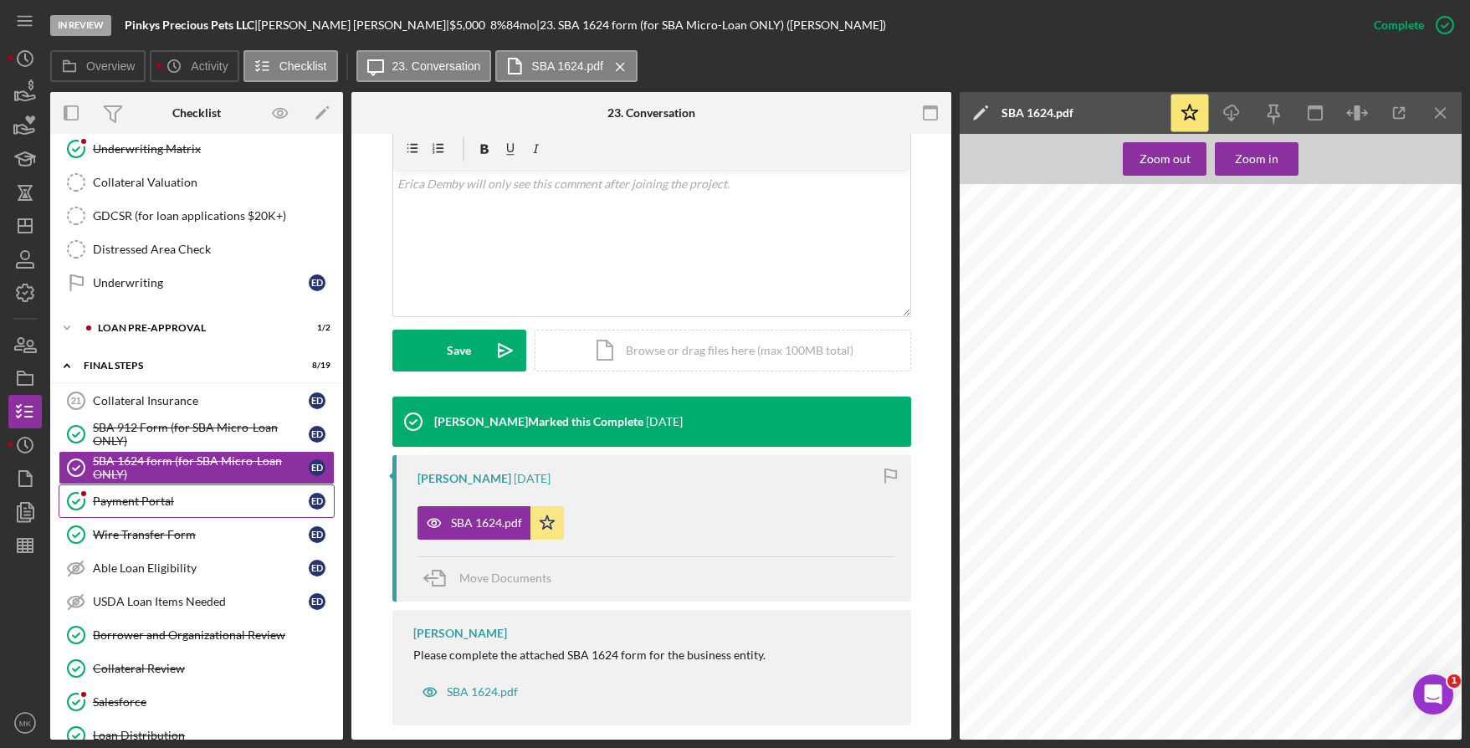
scroll to position [739, 0]
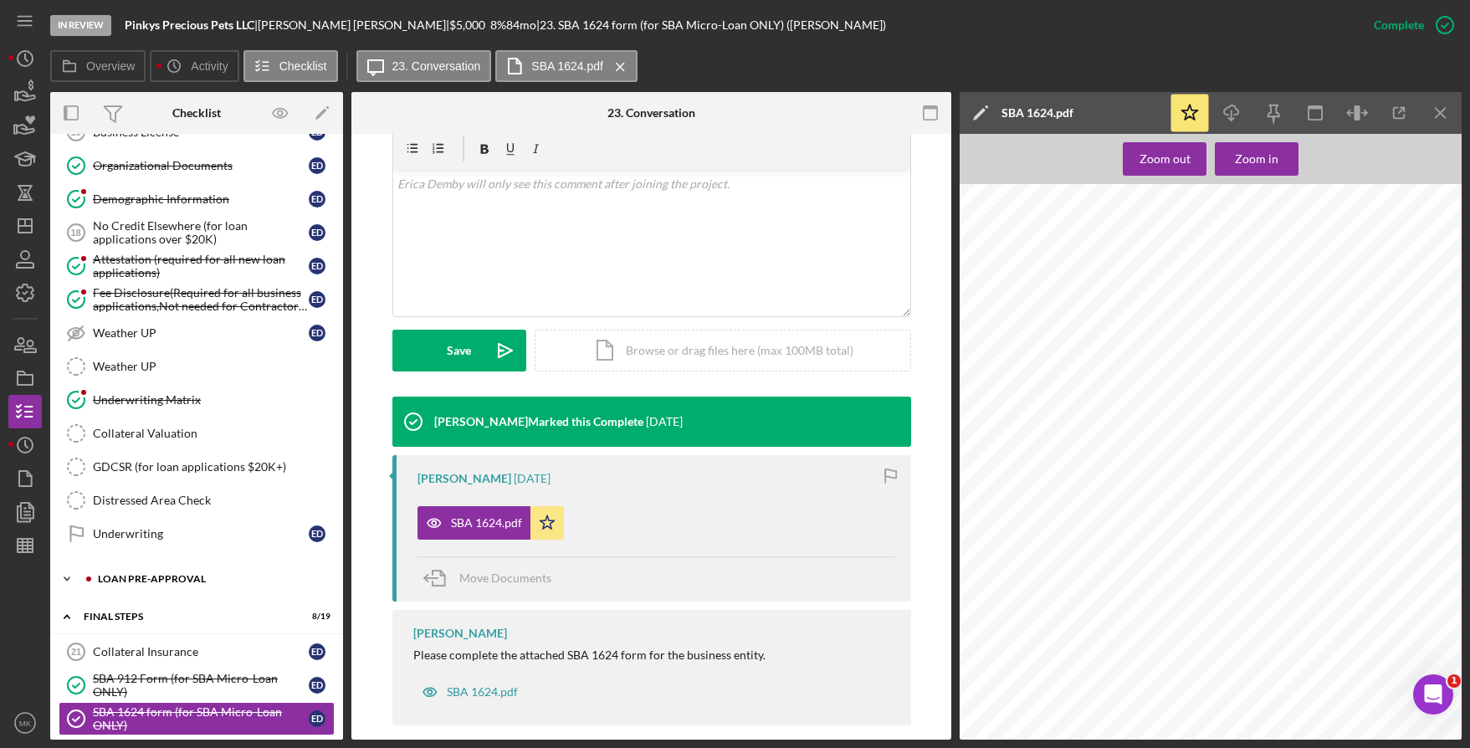
click at [156, 575] on div "LOAN PRE-APPROVAL" at bounding box center [210, 579] width 224 height 10
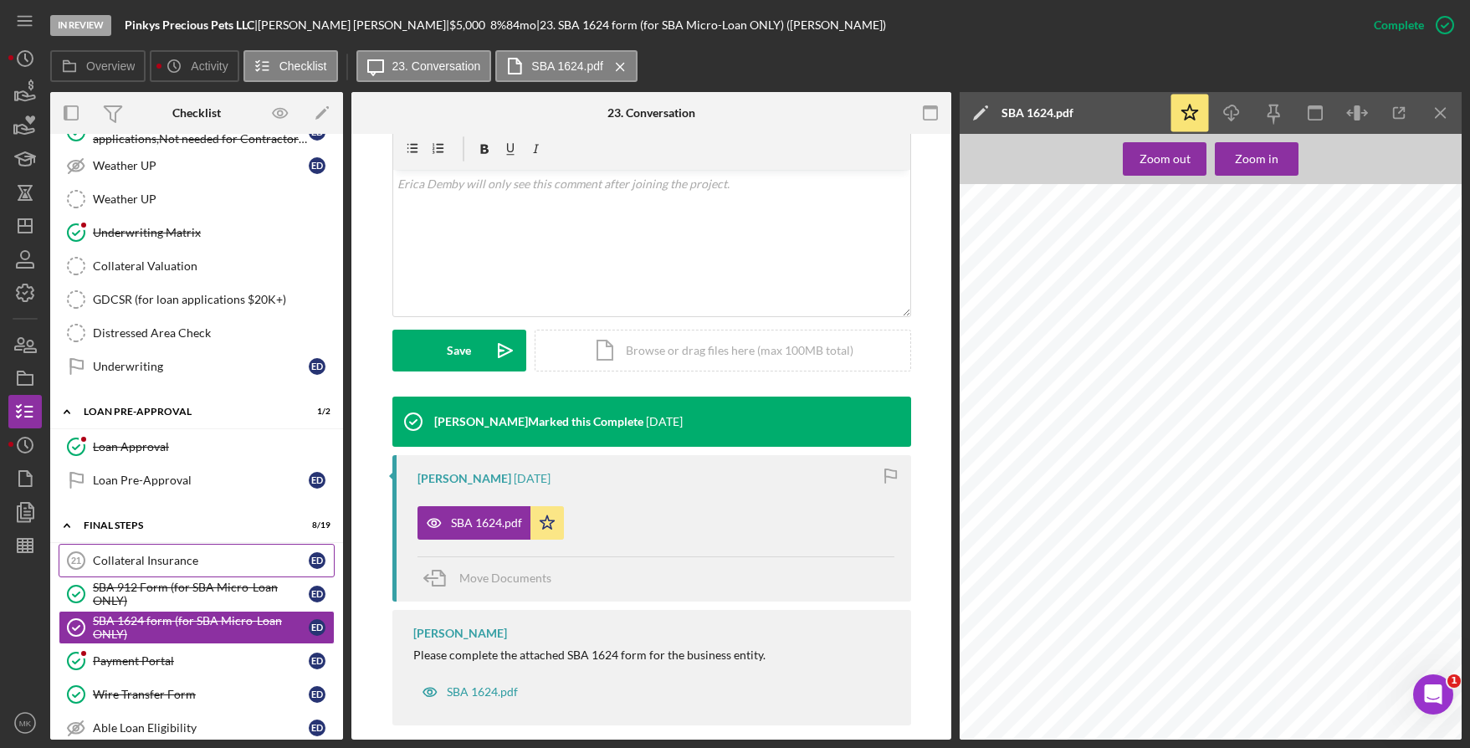
scroll to position [571, 0]
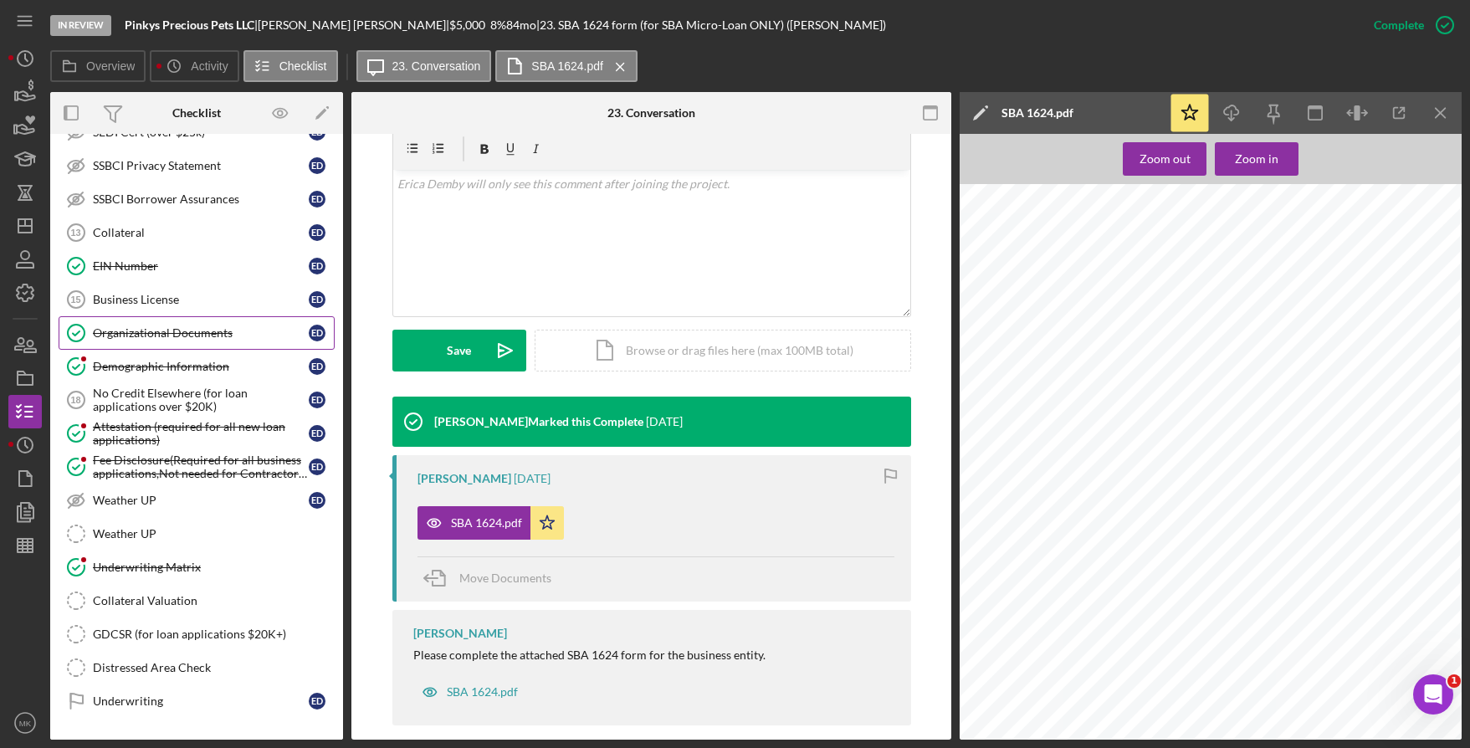
click at [205, 338] on div "Organizational Documents" at bounding box center [201, 332] width 216 height 13
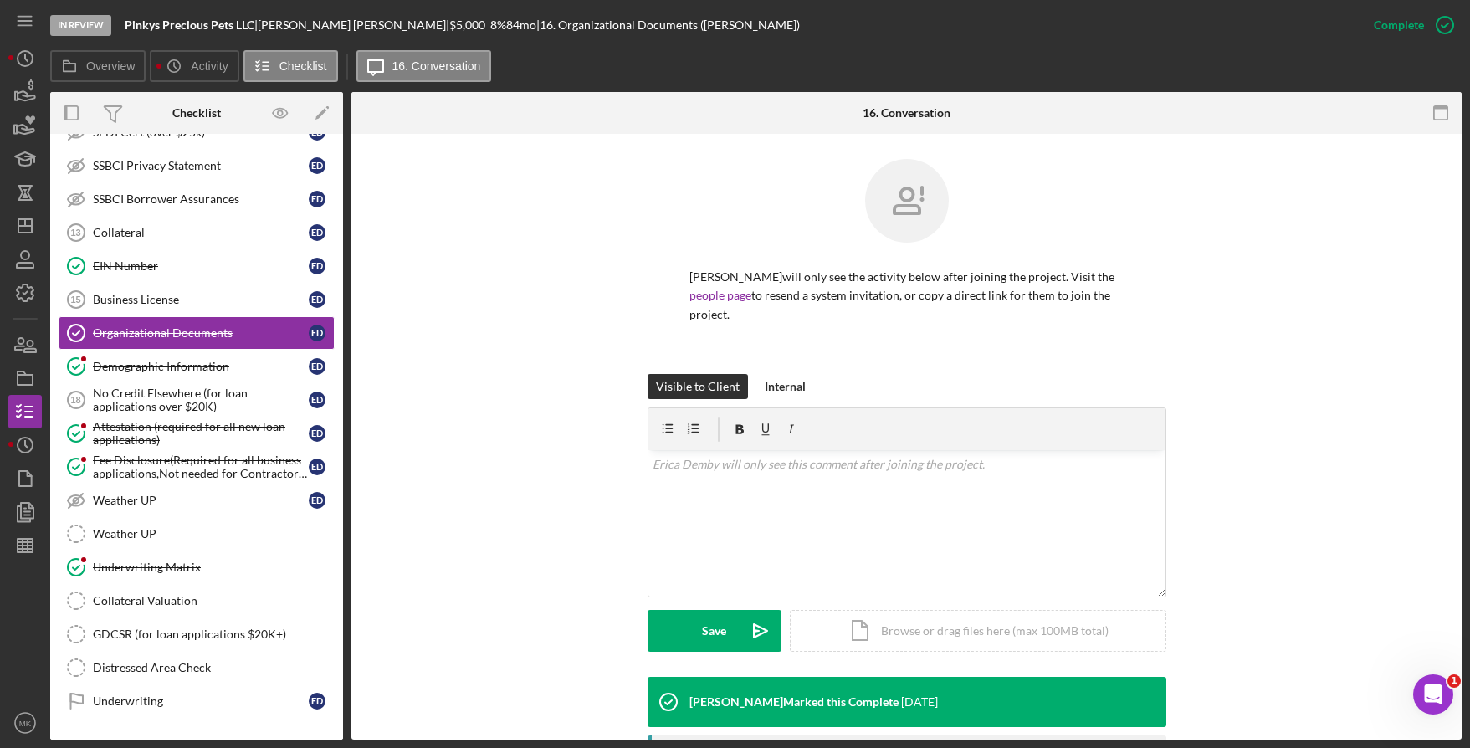
scroll to position [251, 0]
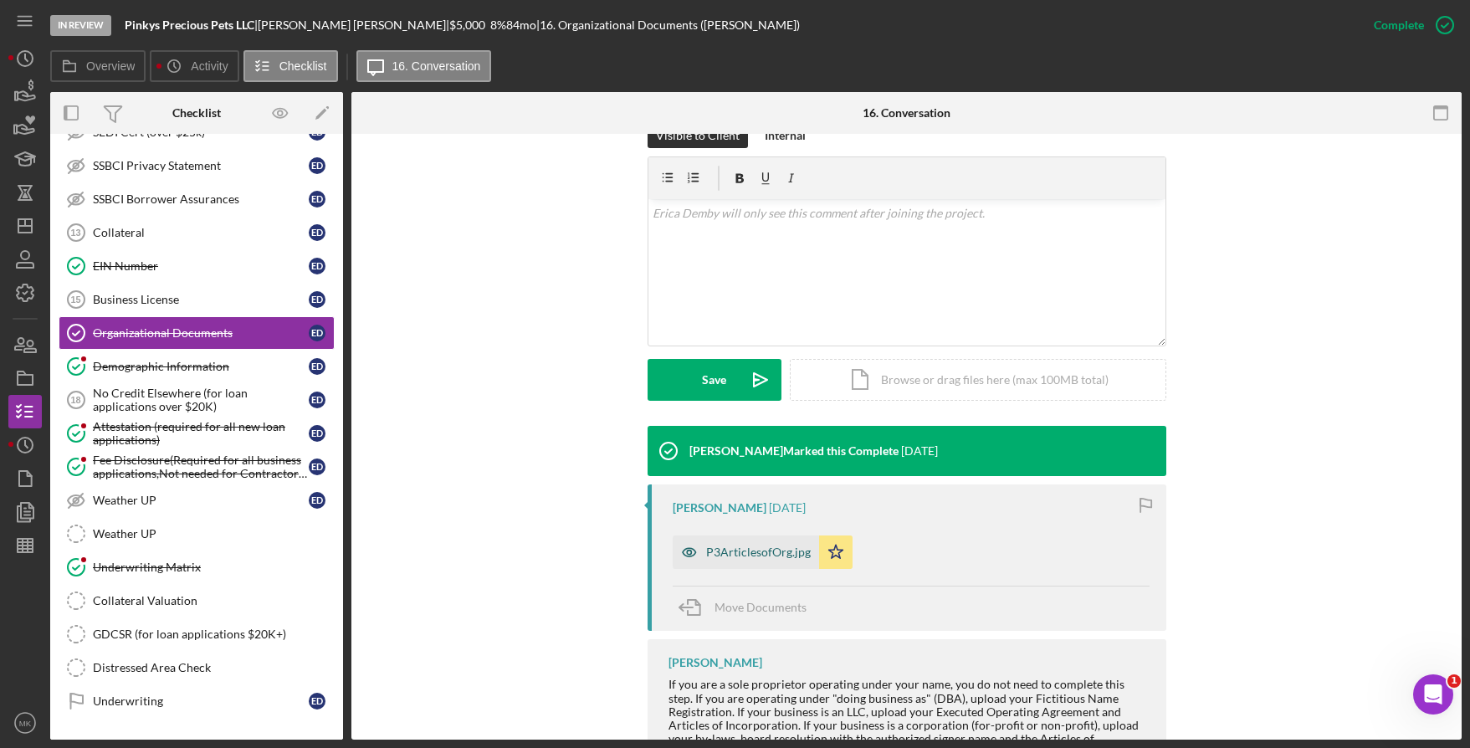
click at [754, 535] on div "P3ArticlesofOrg.jpg" at bounding box center [746, 551] width 146 height 33
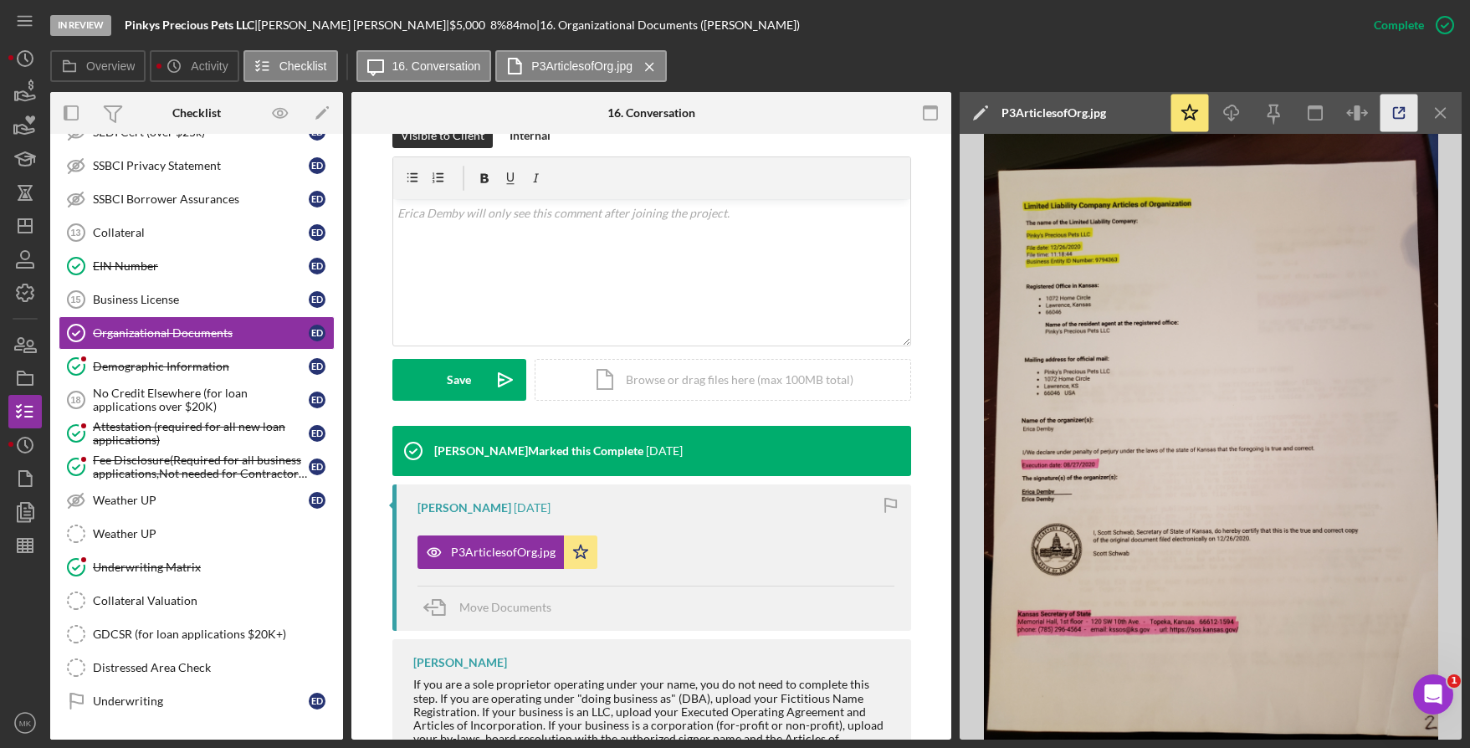
click at [1390, 122] on icon "button" at bounding box center [1399, 114] width 38 height 38
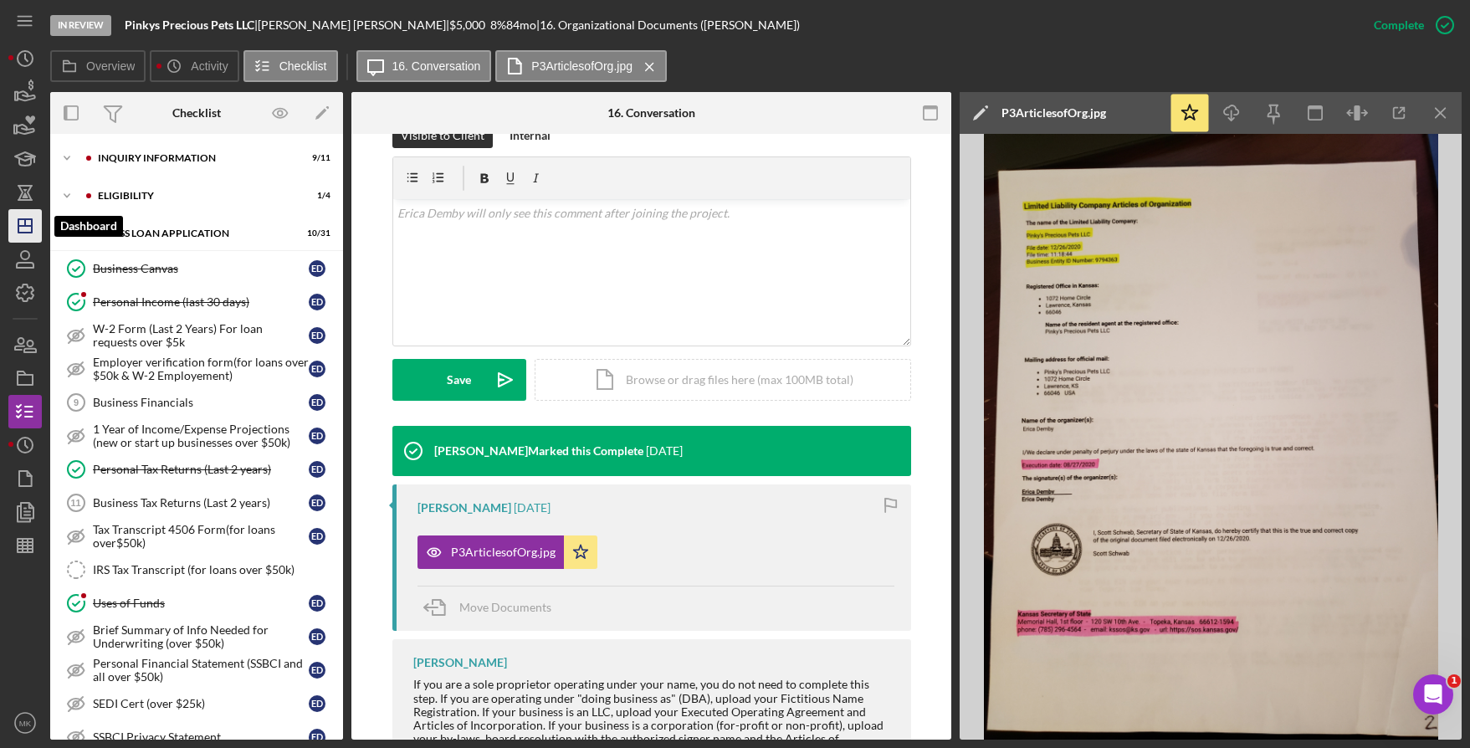
drag, startPoint x: 13, startPoint y: 238, endPoint x: 39, endPoint y: 236, distance: 26.0
click at [13, 238] on icon "Icon/Dashboard" at bounding box center [25, 226] width 42 height 42
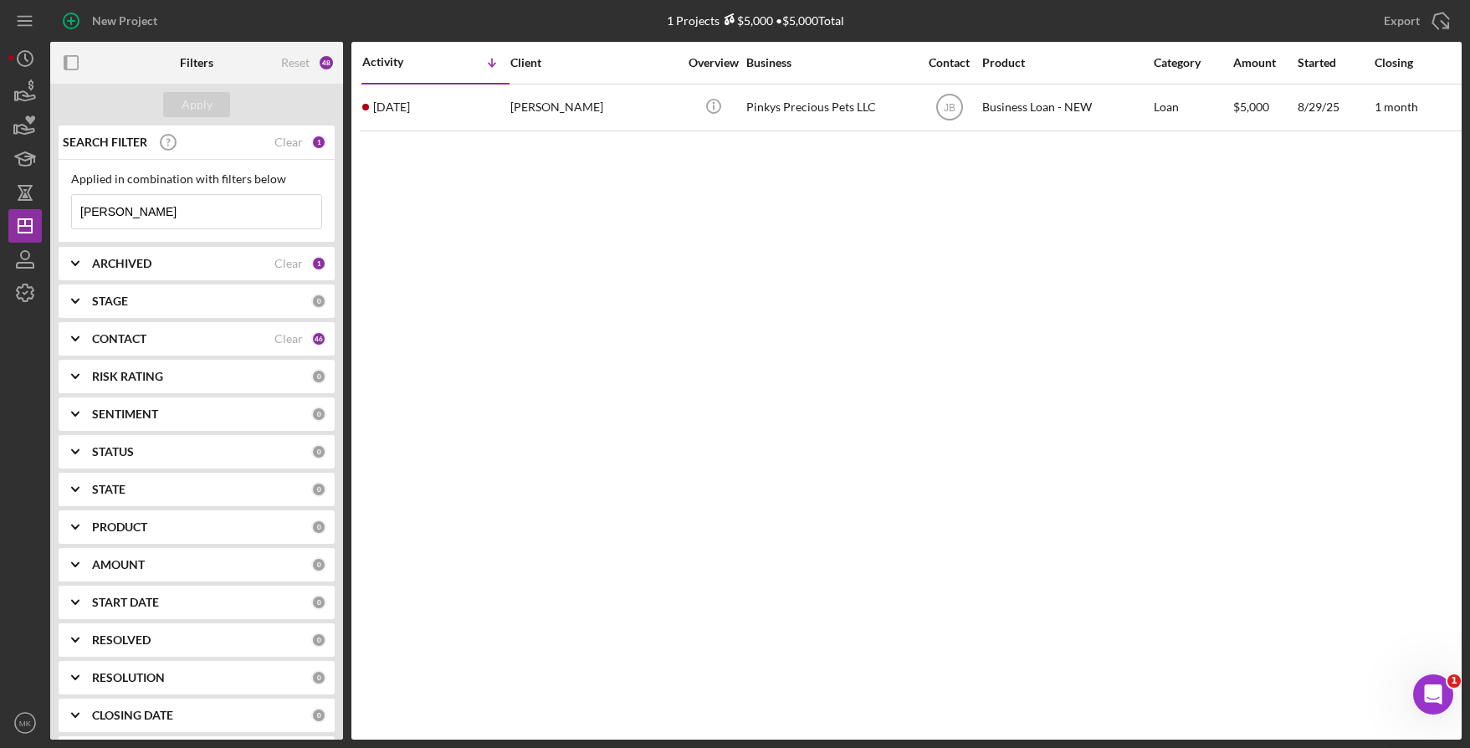
drag, startPoint x: 193, startPoint y: 210, endPoint x: -26, endPoint y: 193, distance: 219.8
click at [0, 193] on html "New Project 1 Projects $5,000 • $5,000 Total [PERSON_NAME] Export Icon/Export F…" at bounding box center [735, 374] width 1470 height 748
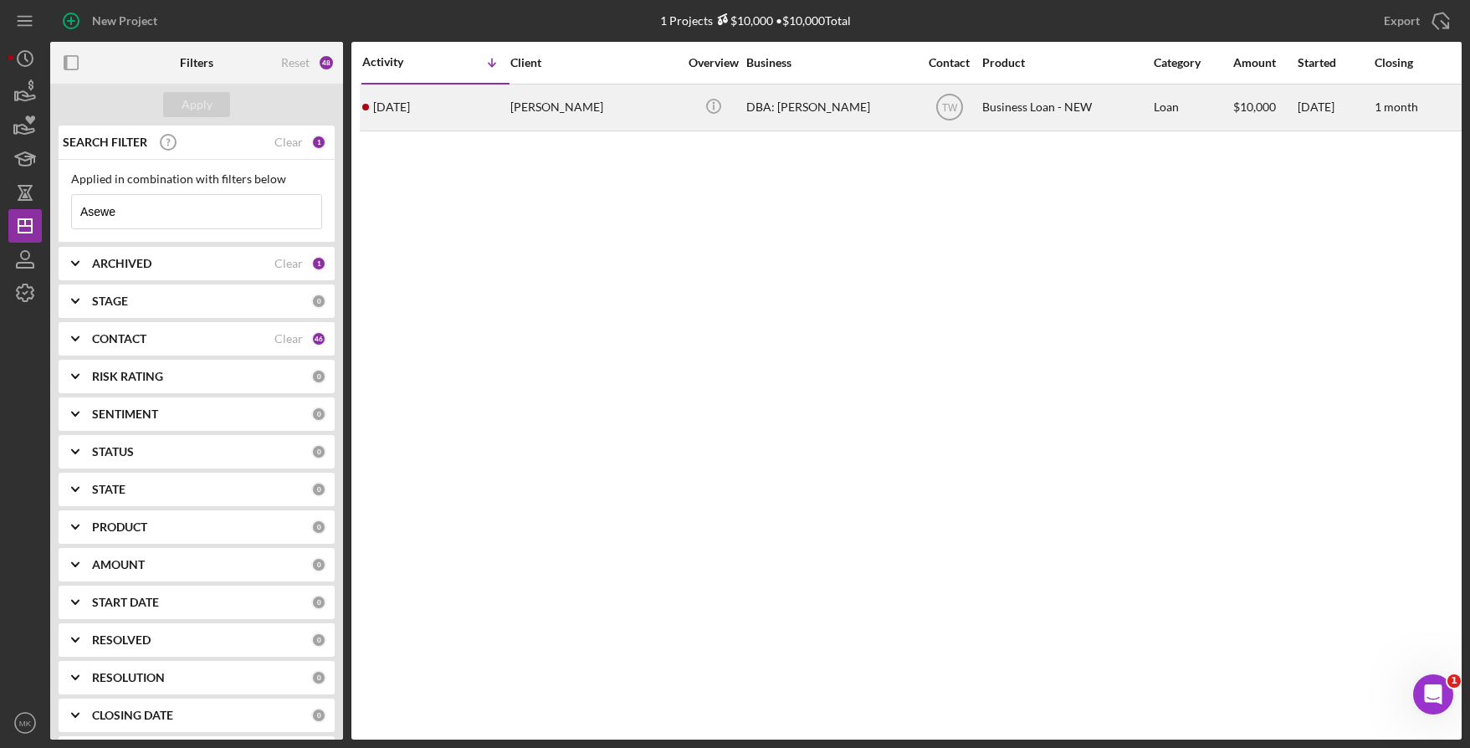
type input "Asewe"
click at [572, 90] on div "[PERSON_NAME]" at bounding box center [593, 107] width 167 height 44
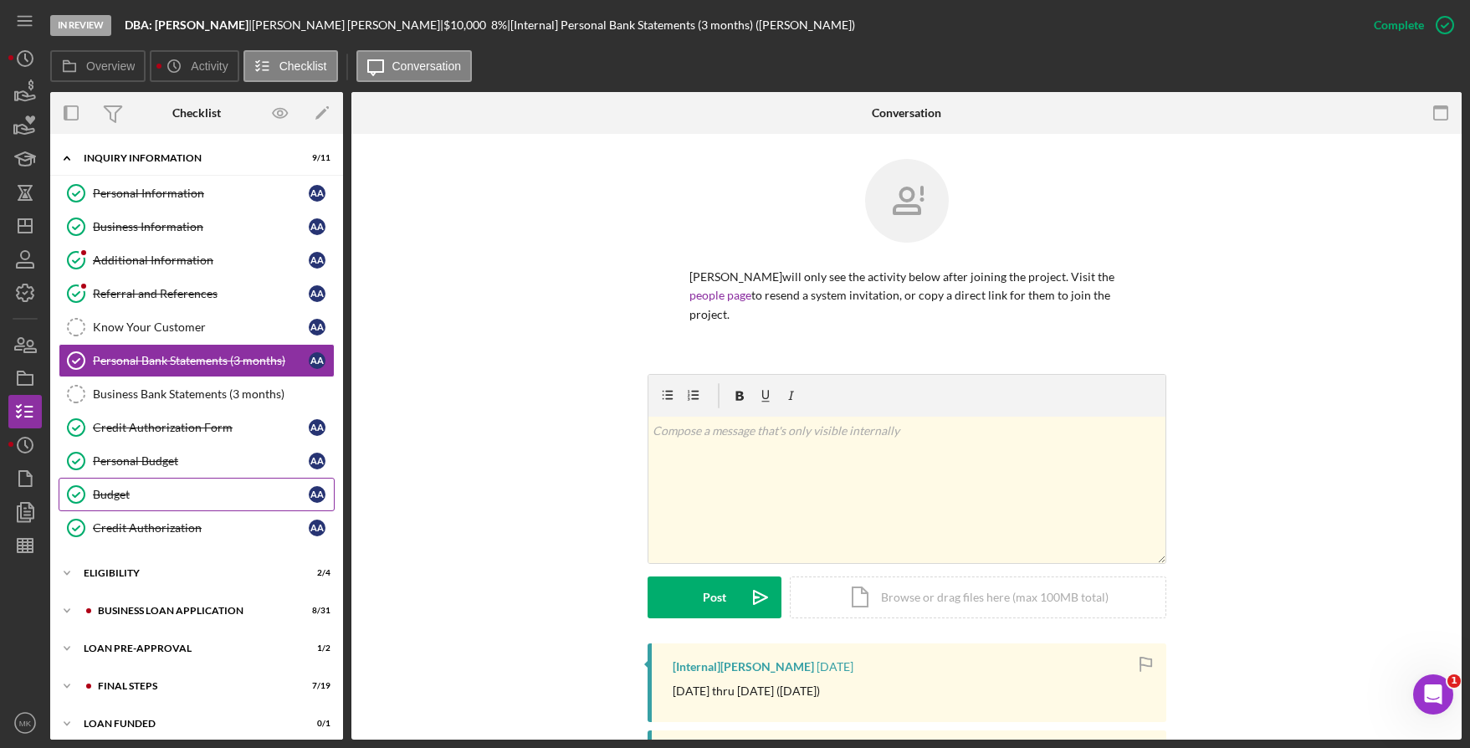
scroll to position [10, 0]
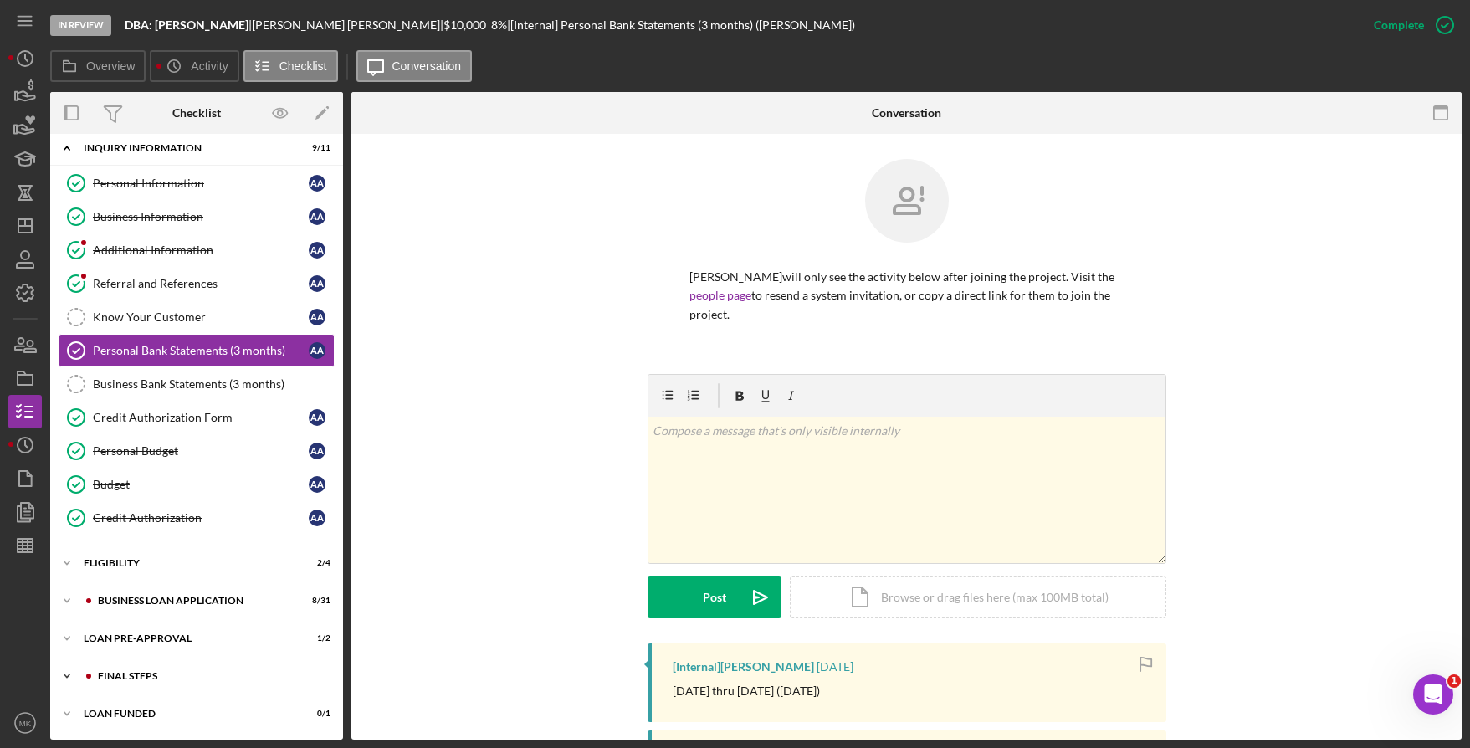
click at [140, 681] on div "Icon/Expander FINAL STEPS 7 / 19" at bounding box center [196, 675] width 293 height 33
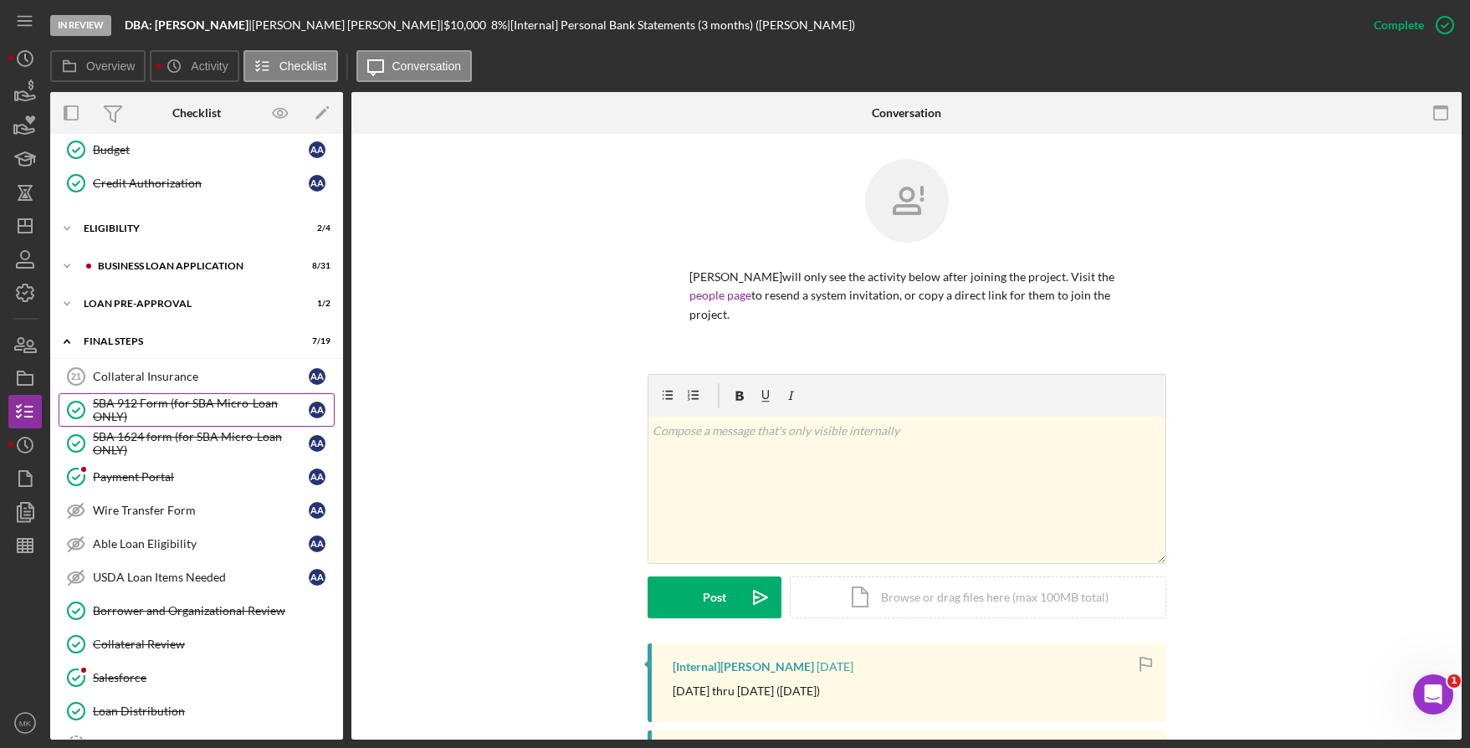
click at [166, 412] on div "SBA 912 Form (for SBA Micro-Loan ONLY)" at bounding box center [201, 410] width 216 height 27
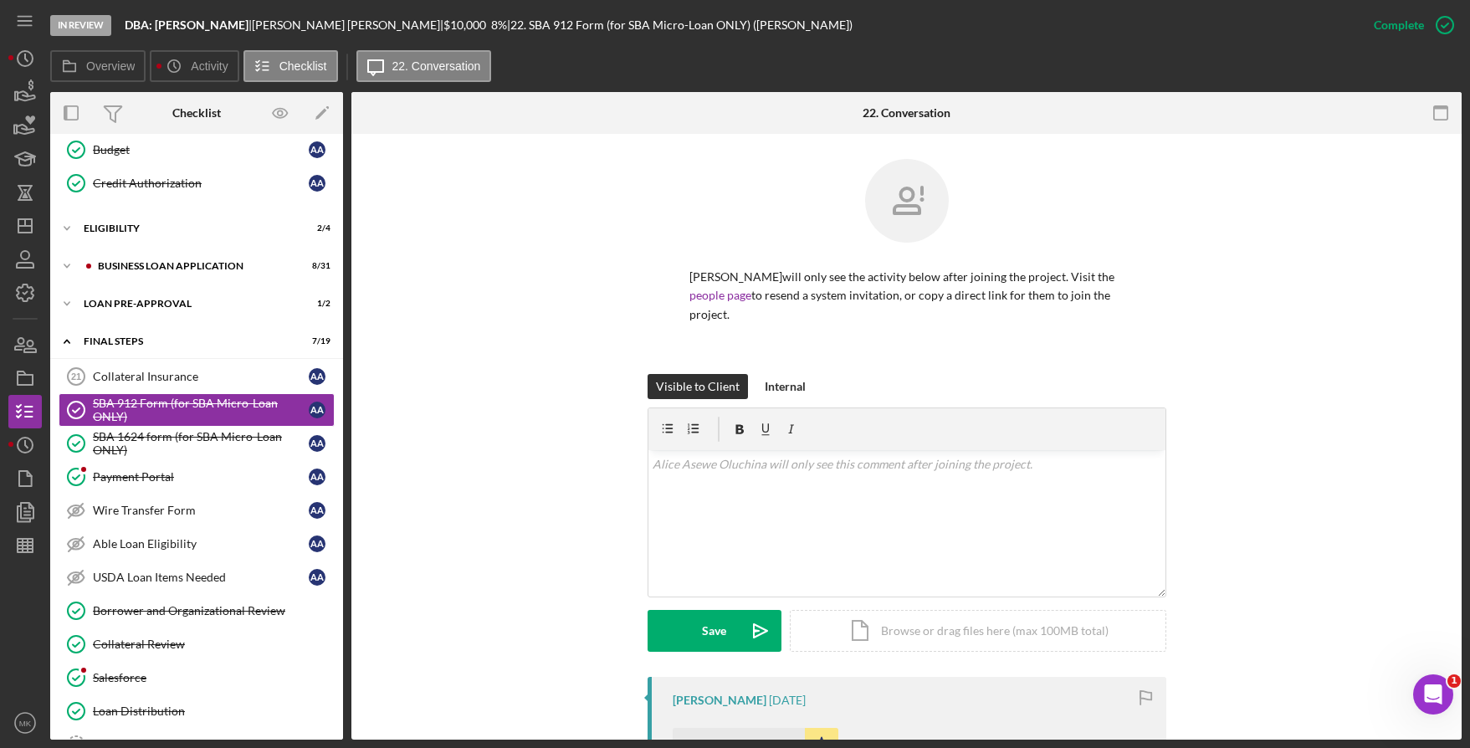
scroll to position [454, 0]
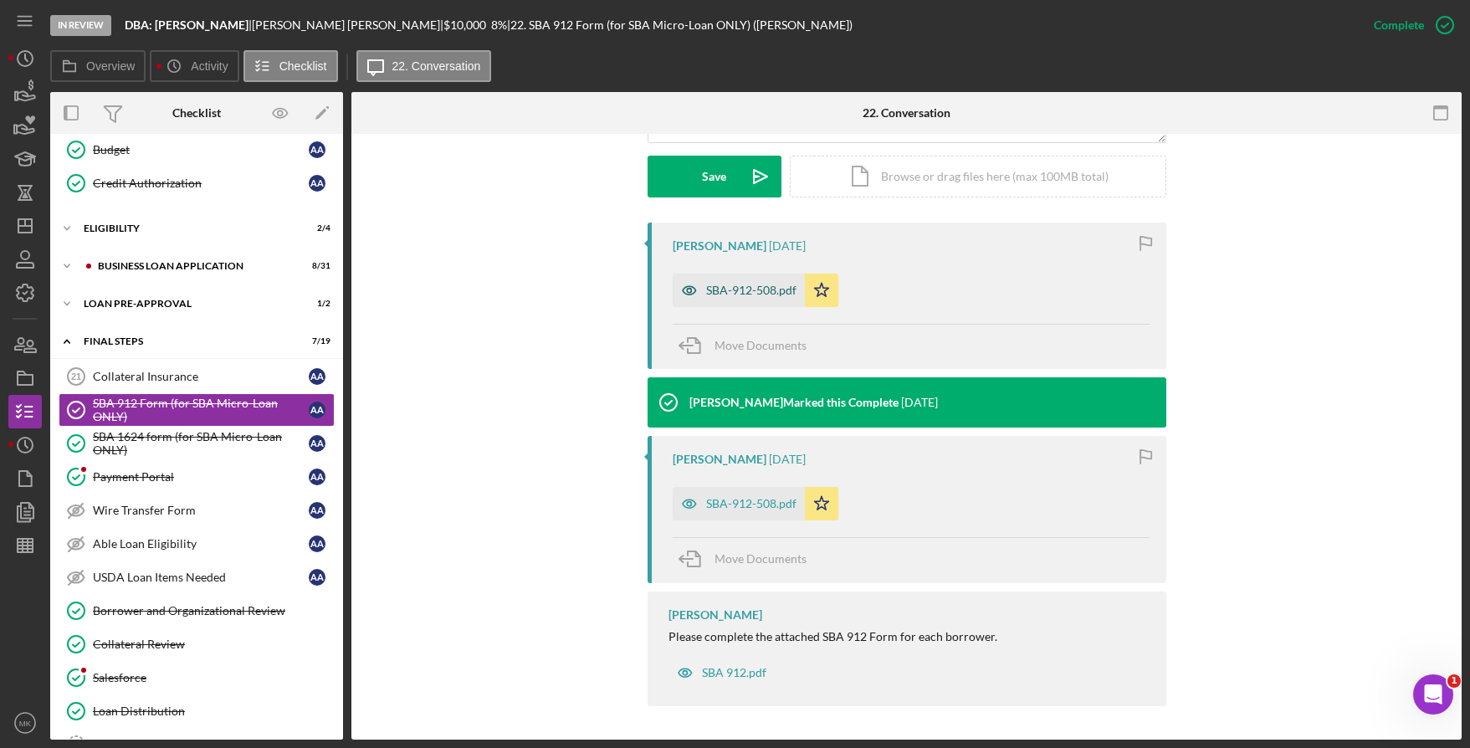
click at [732, 300] on div "SBA-912-508.pdf" at bounding box center [739, 290] width 132 height 33
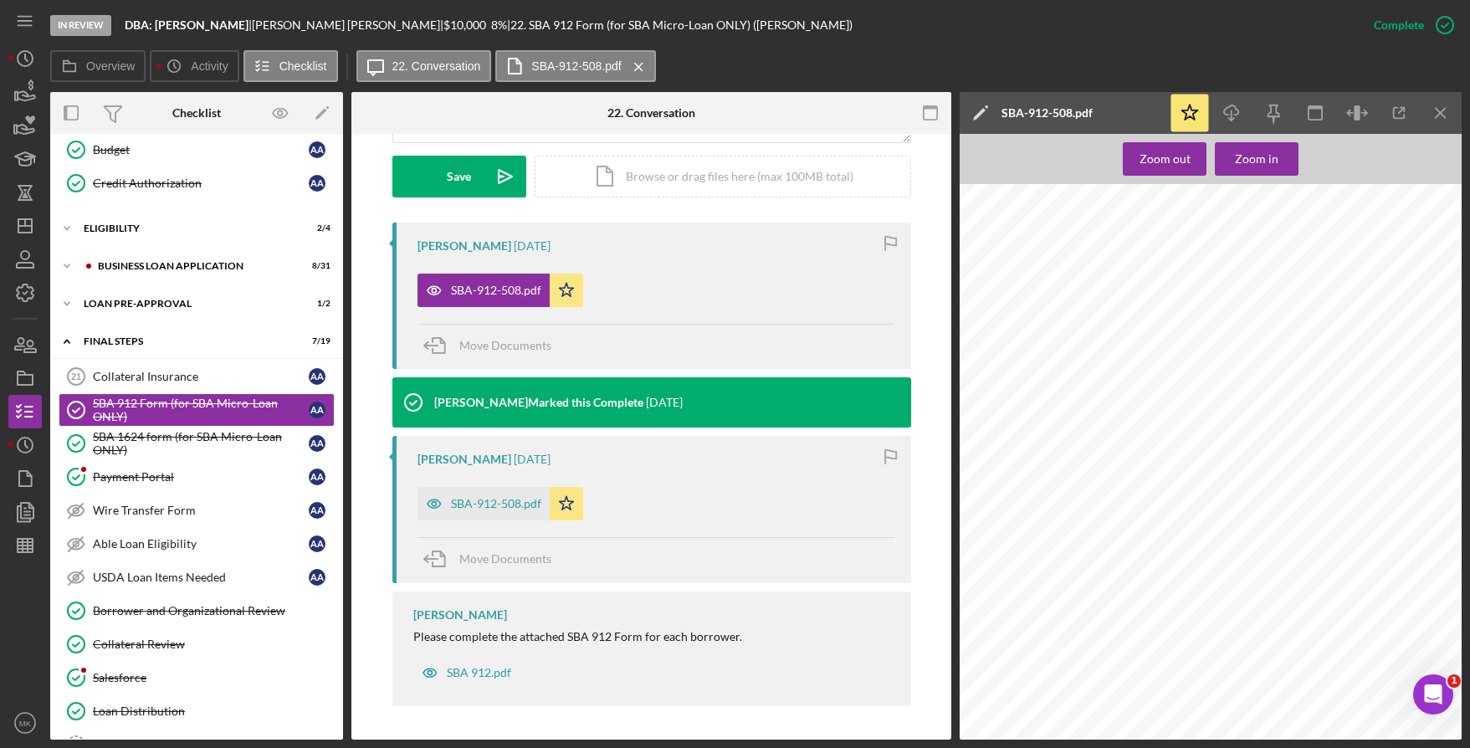
scroll to position [335, 0]
click at [187, 441] on div "SBA 1624 form (for SBA Micro-Loan ONLY)" at bounding box center [201, 443] width 216 height 27
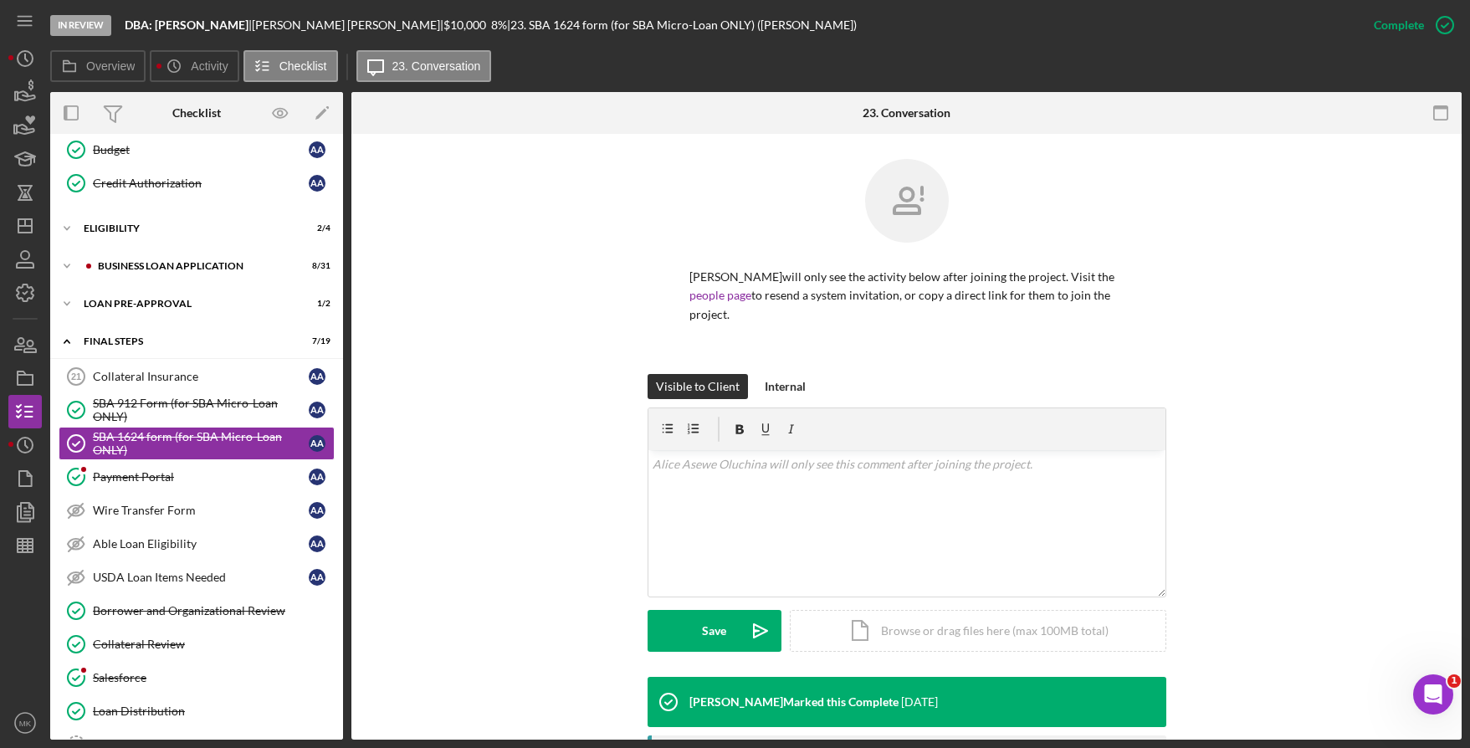
scroll to position [300, 0]
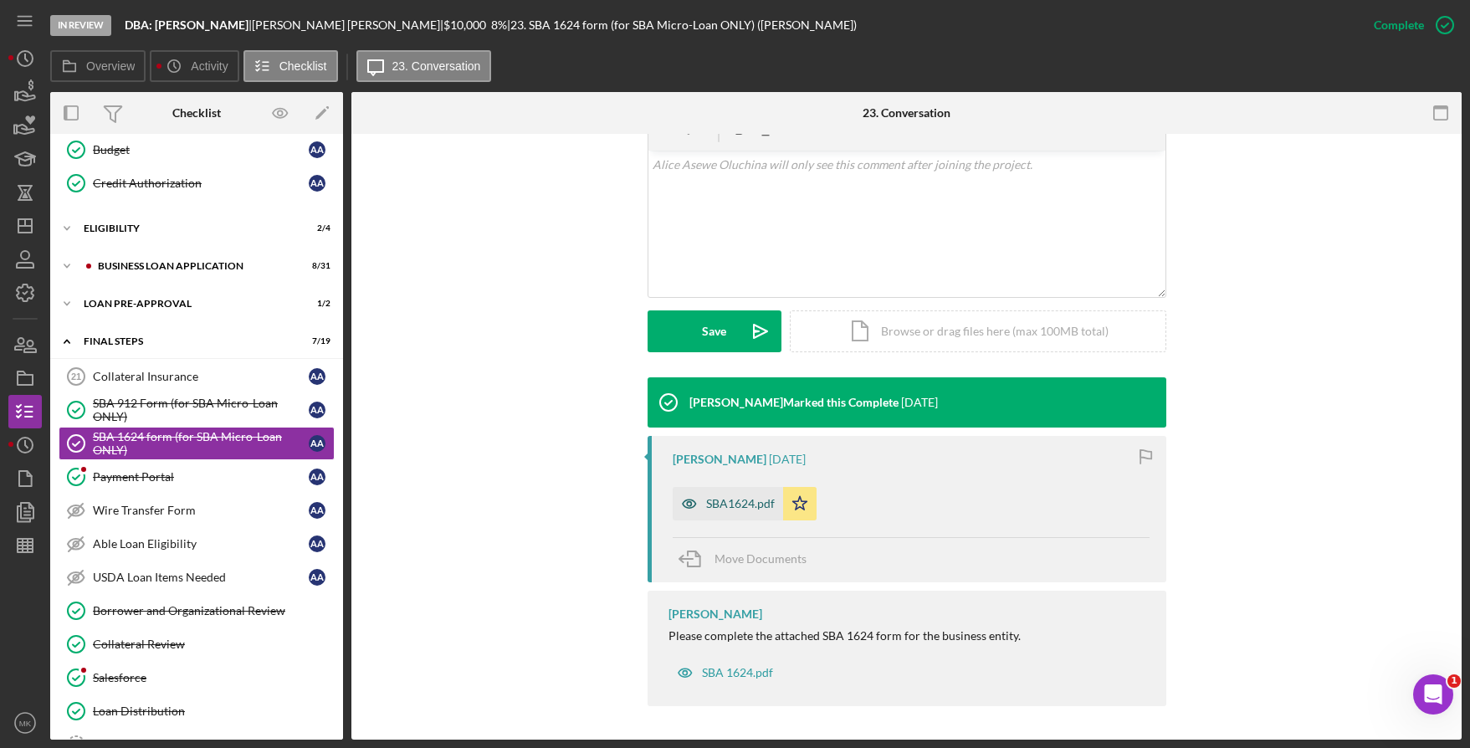
click at [676, 505] on icon "button" at bounding box center [689, 503] width 33 height 33
